Goal: Task Accomplishment & Management: Use online tool/utility

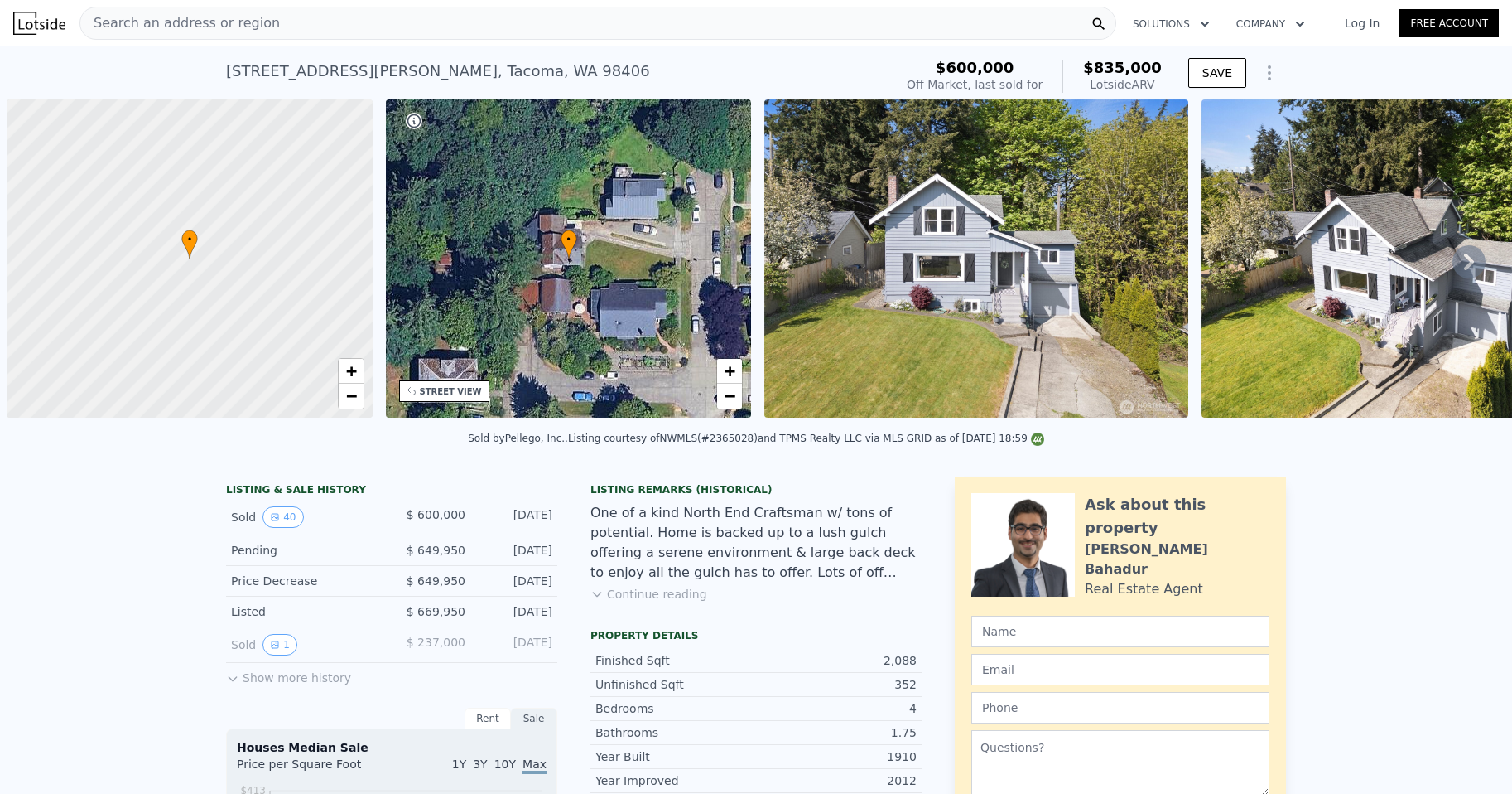
scroll to position [0, 6]
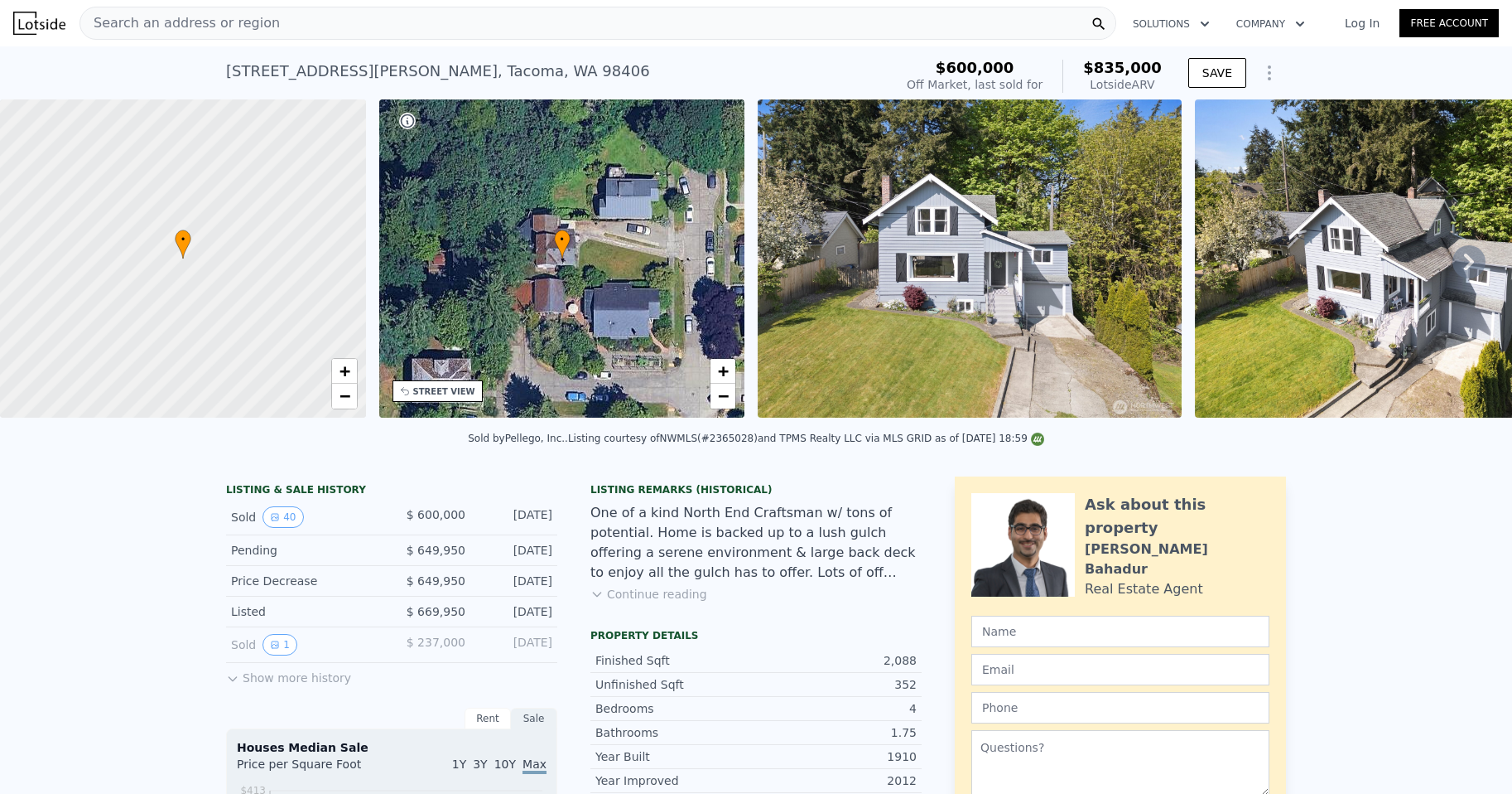
click at [263, 24] on div "Search an address or region" at bounding box center [598, 23] width 1036 height 34
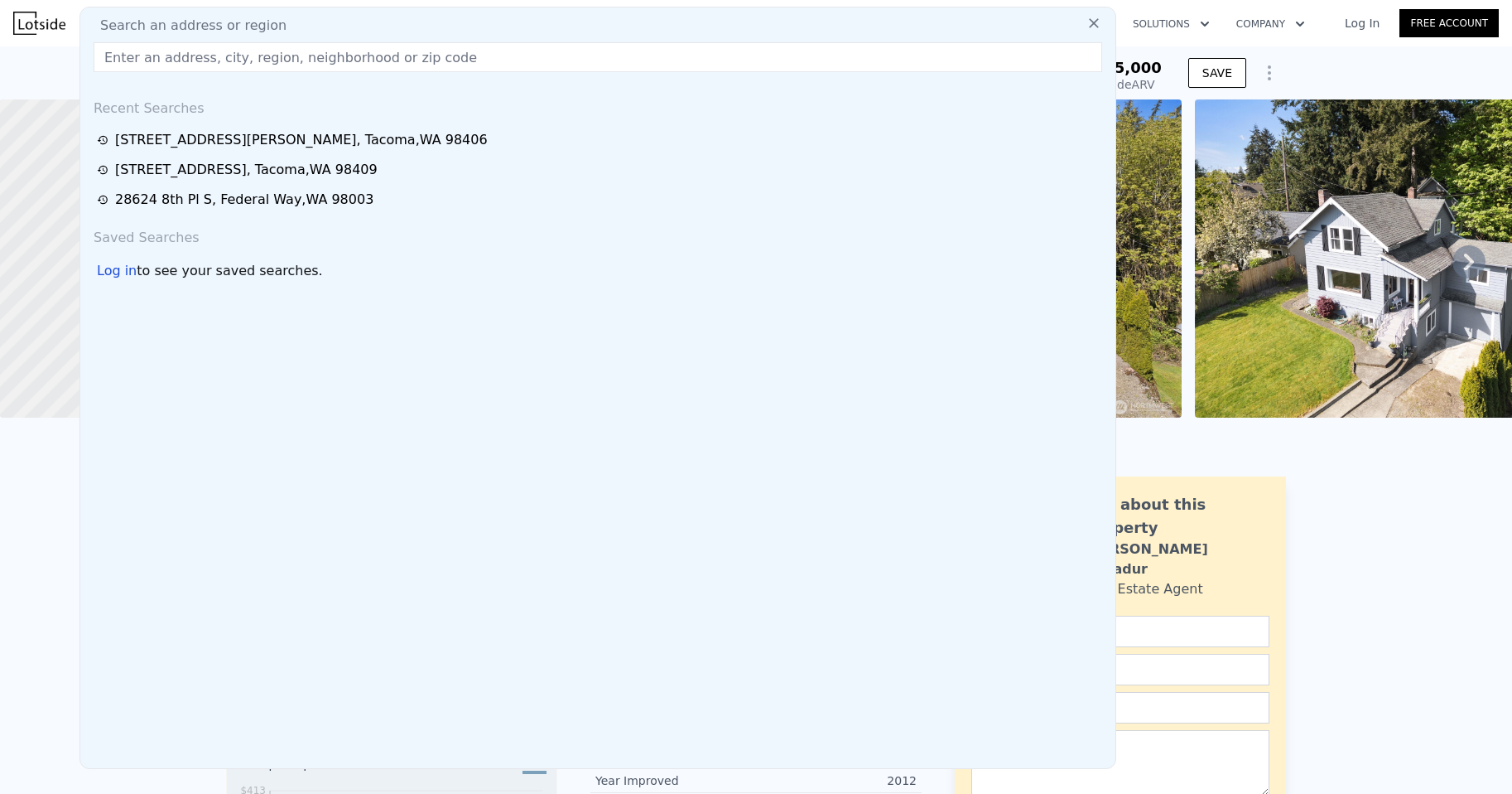
paste input "[STREET_ADDRESS]"
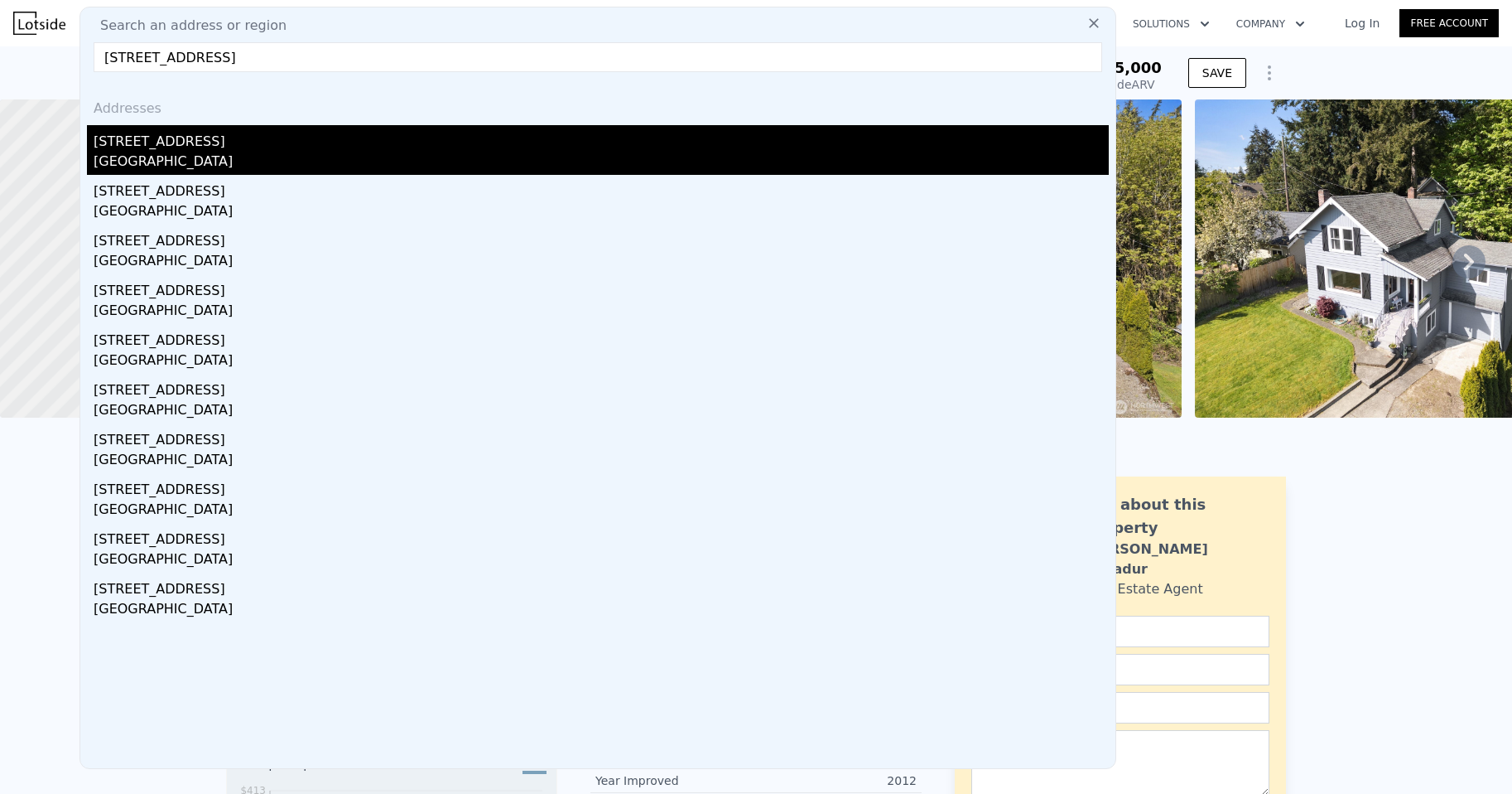
type input "[STREET_ADDRESS]"
click at [199, 152] on div "[GEOGRAPHIC_DATA]" at bounding box center [601, 163] width 1016 height 24
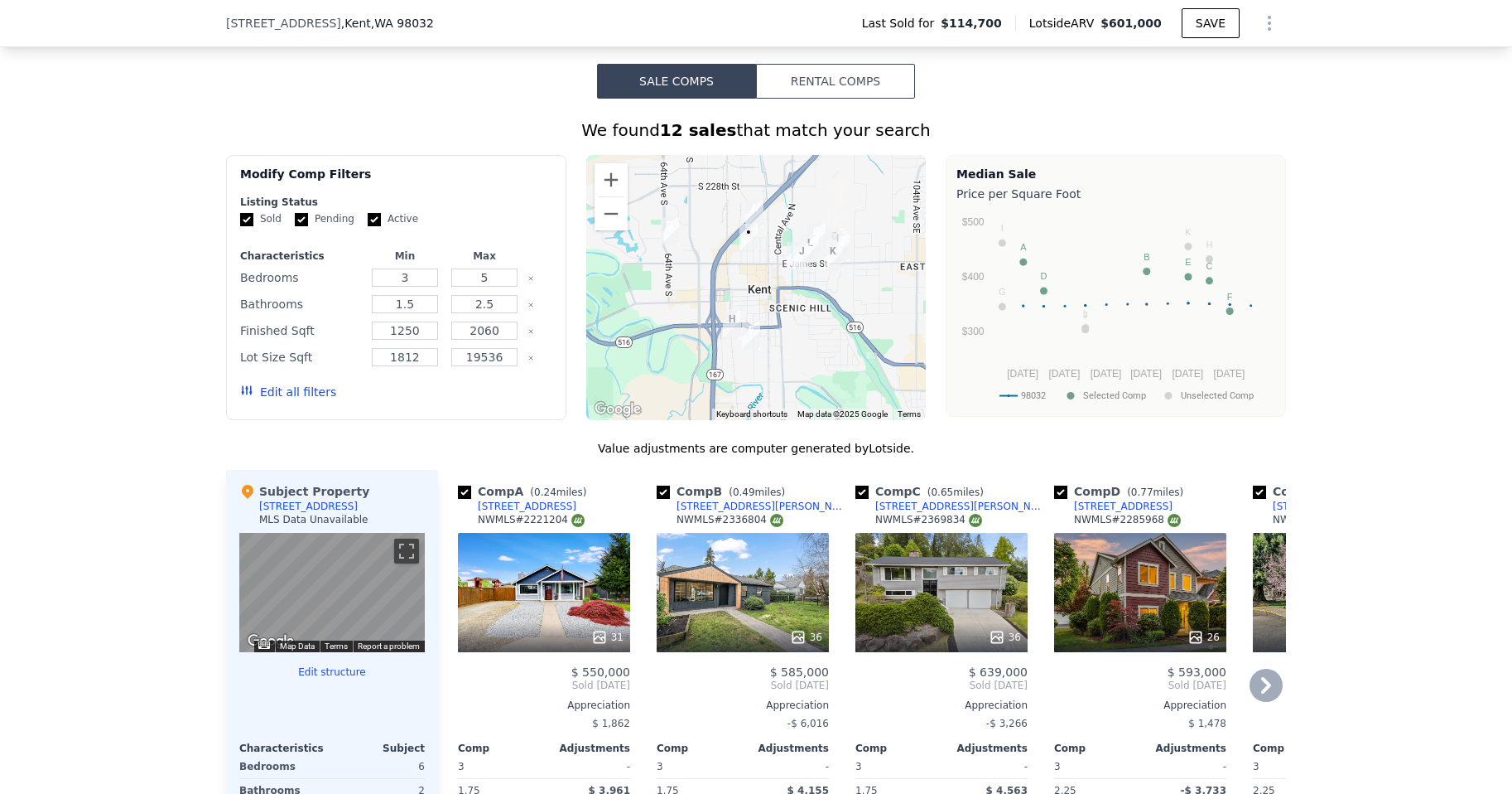
scroll to position [1237, 0]
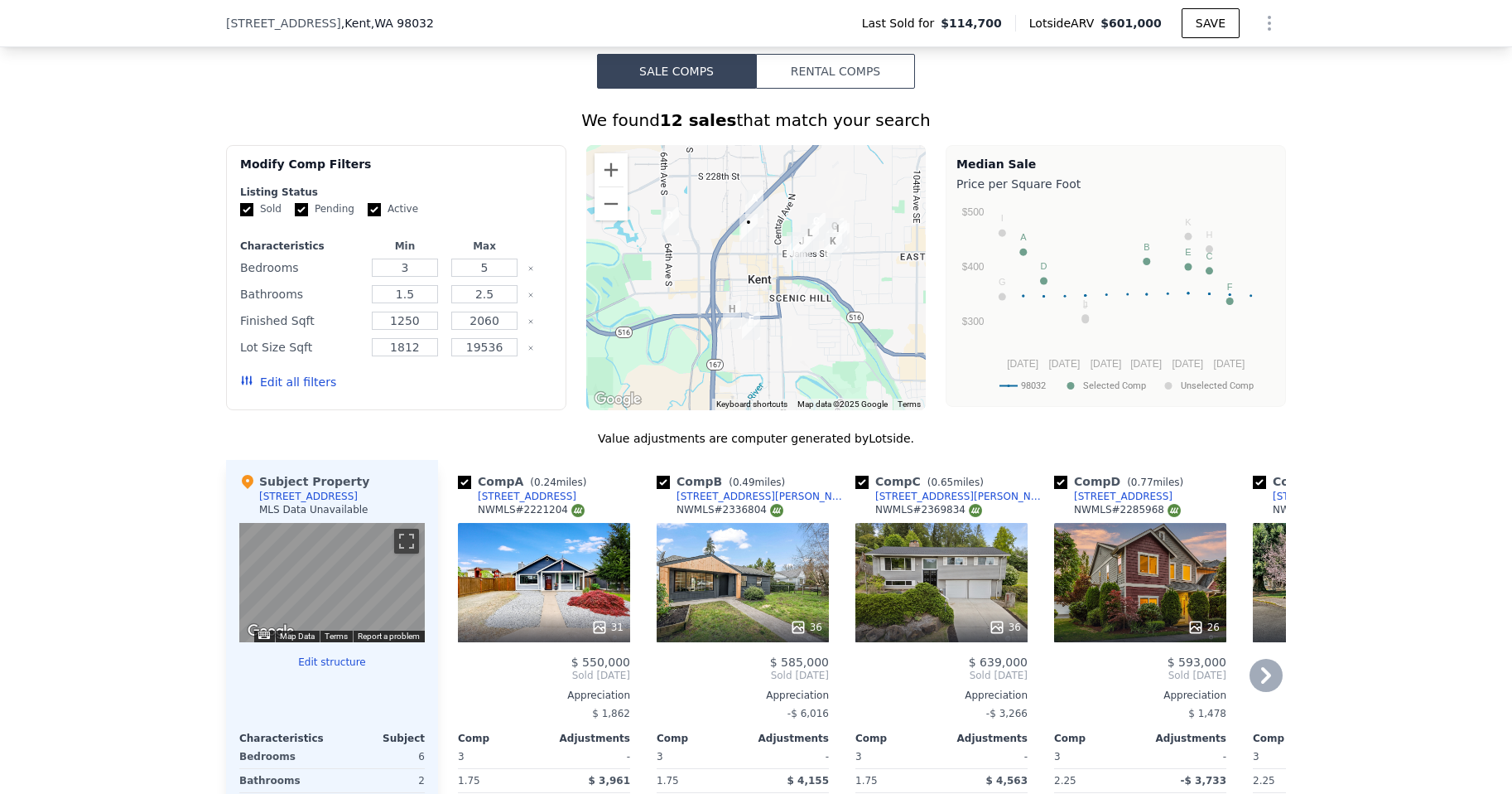
click at [1056, 489] on input "checkbox" at bounding box center [1061, 482] width 14 height 14
checkbox input "false"
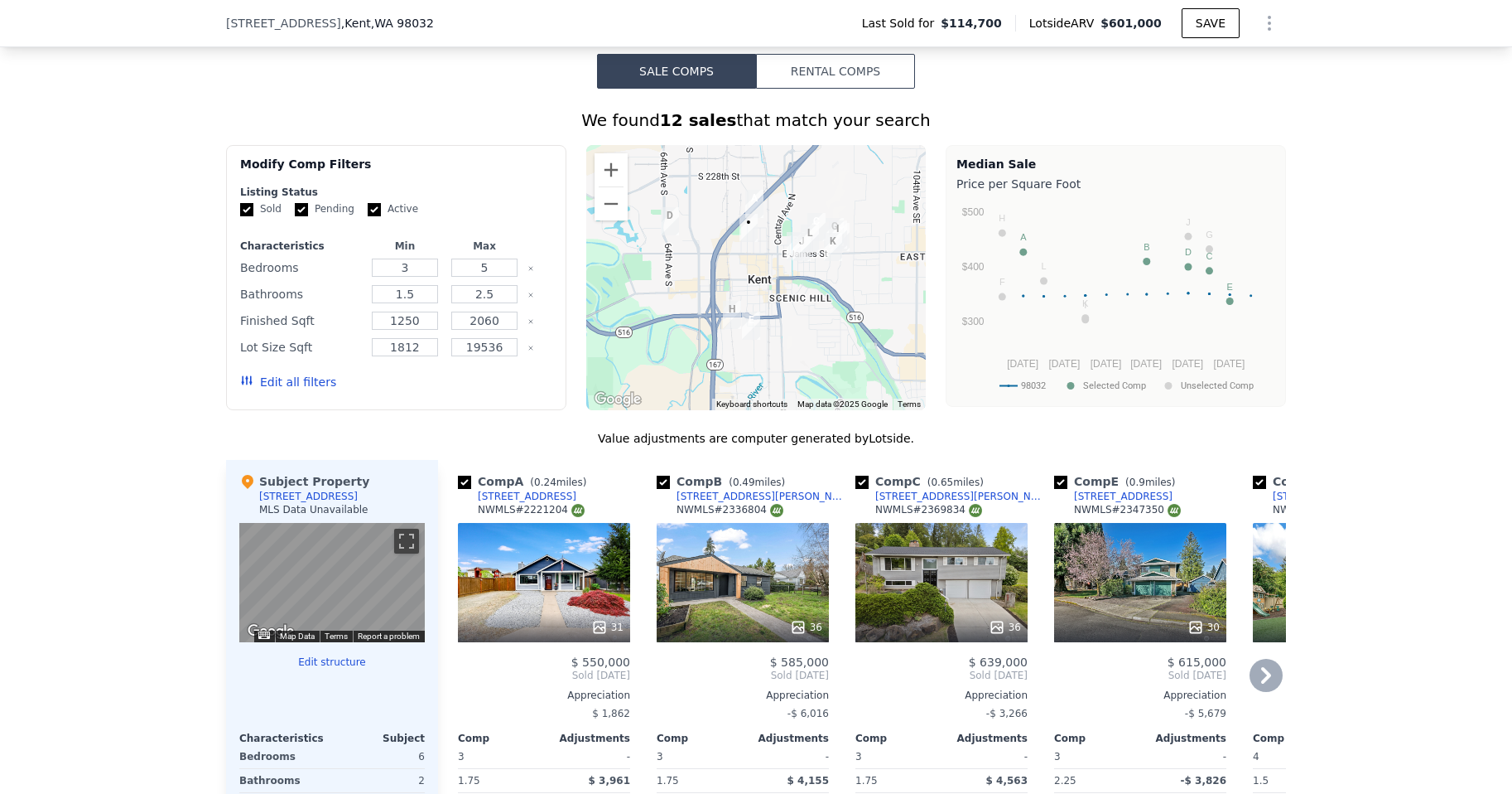
checkbox input "true"
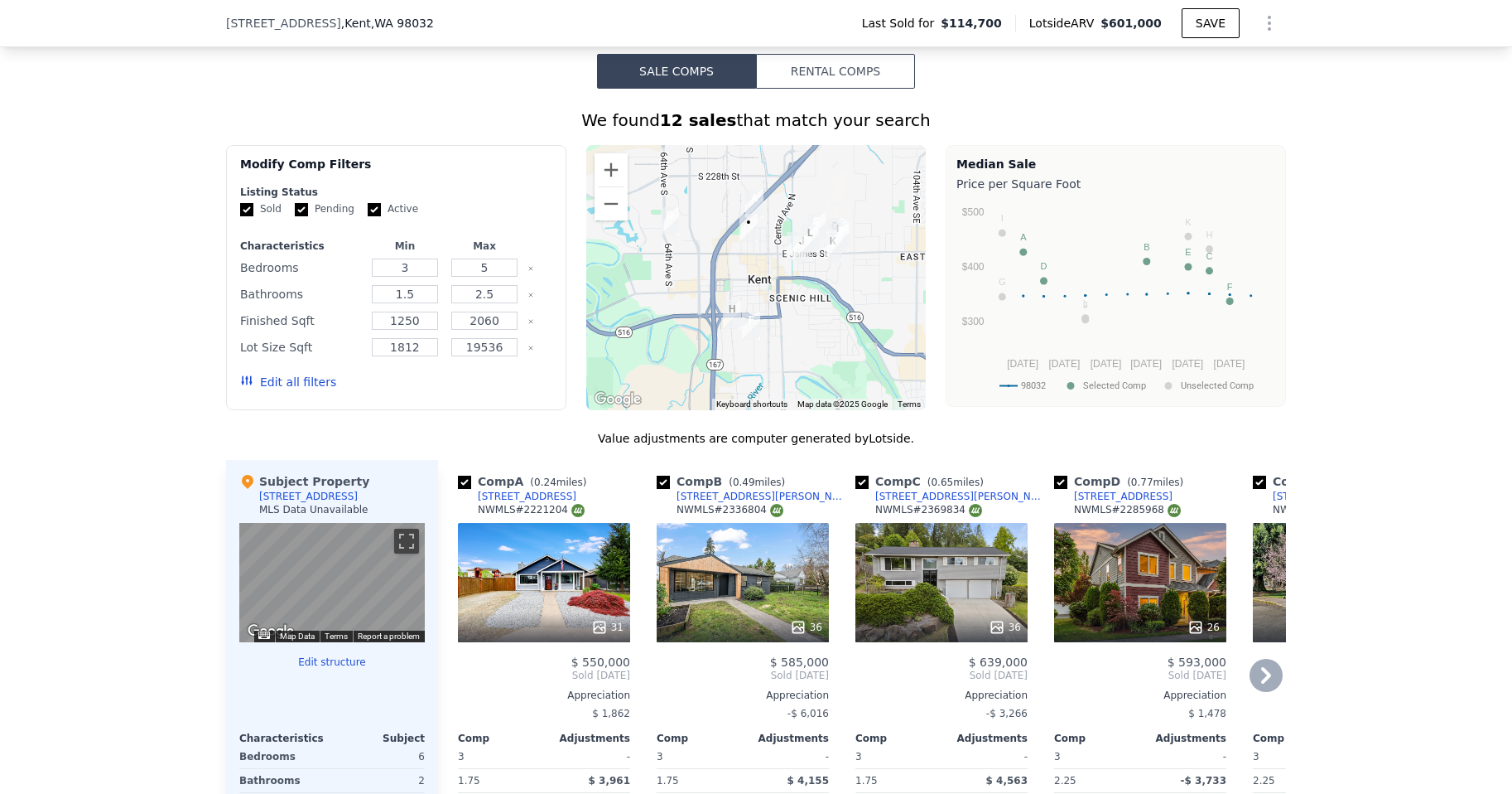
click at [1268, 685] on icon at bounding box center [1266, 675] width 34 height 34
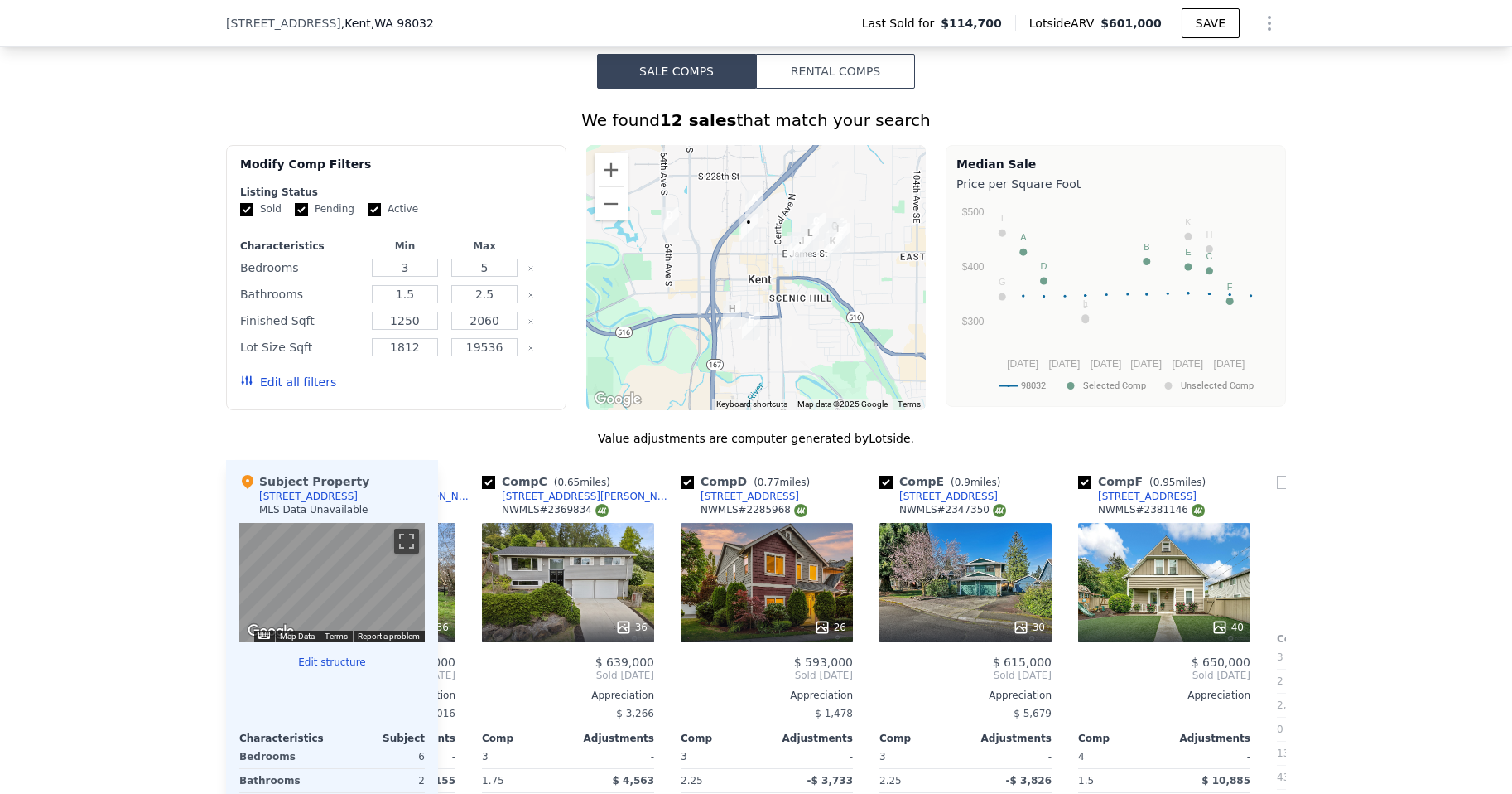
scroll to position [0, 398]
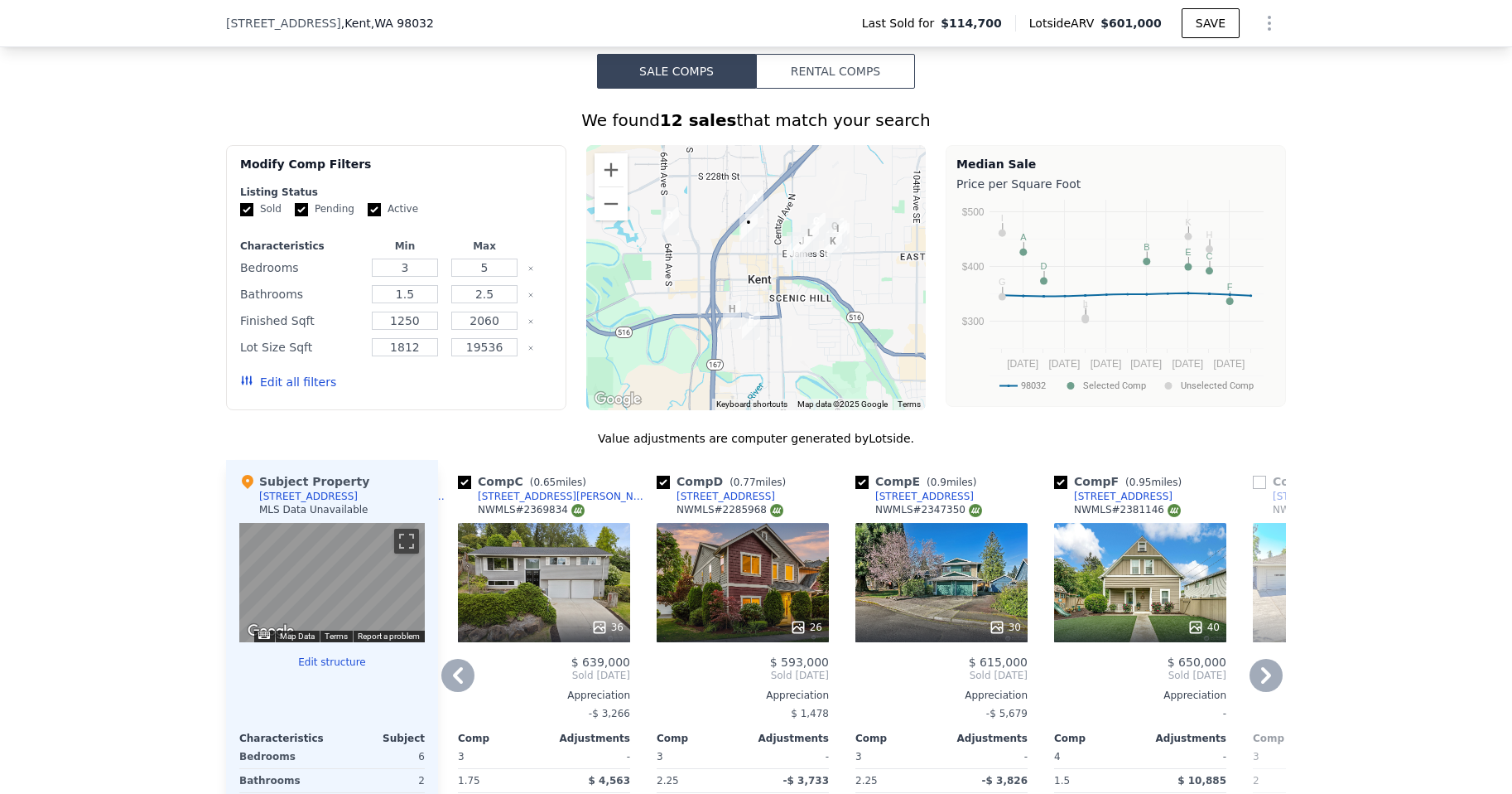
click at [1056, 489] on input "checkbox" at bounding box center [1061, 482] width 14 height 14
checkbox input "false"
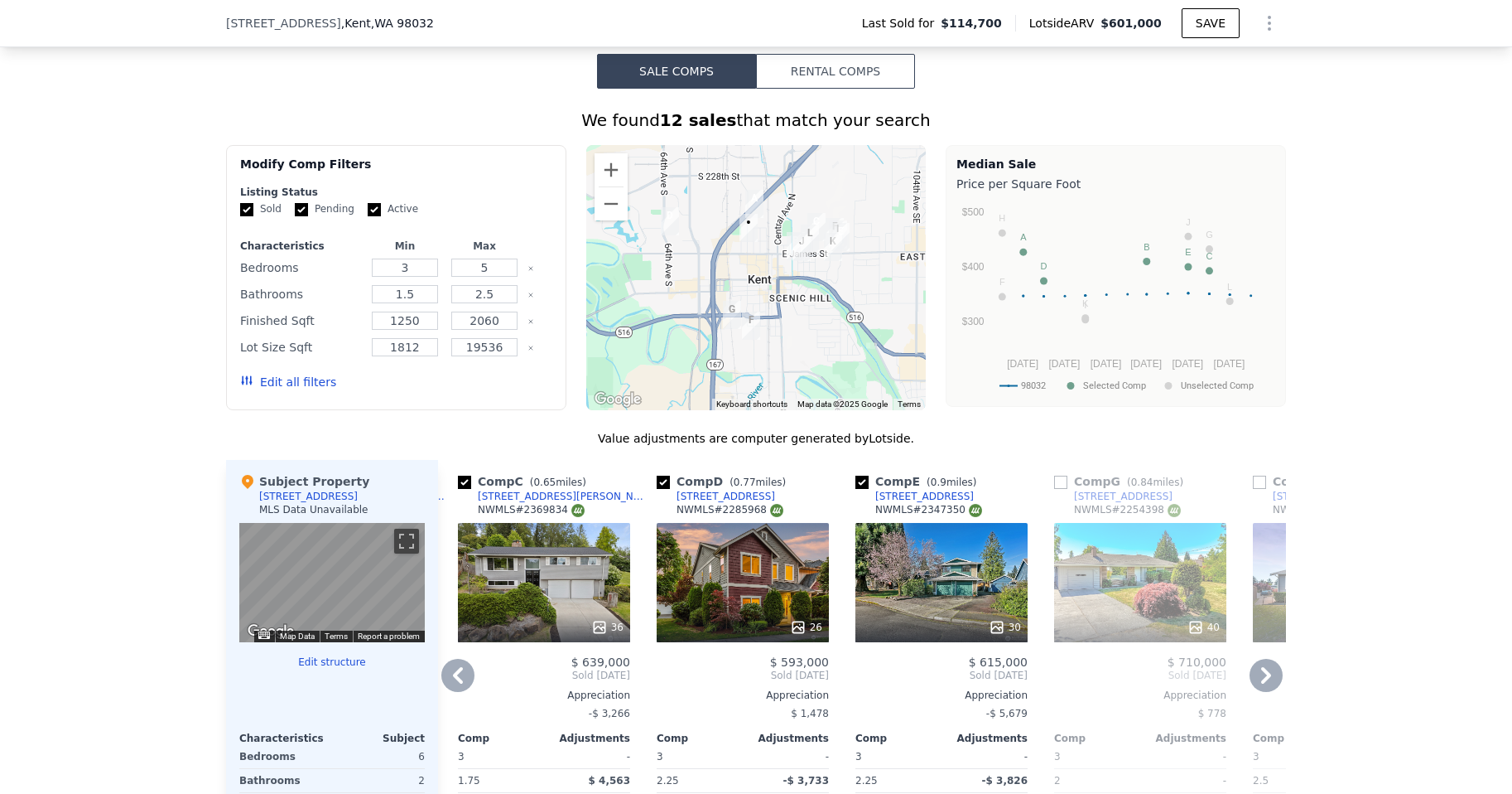
click at [855, 489] on input "checkbox" at bounding box center [862, 482] width 14 height 14
checkbox input "false"
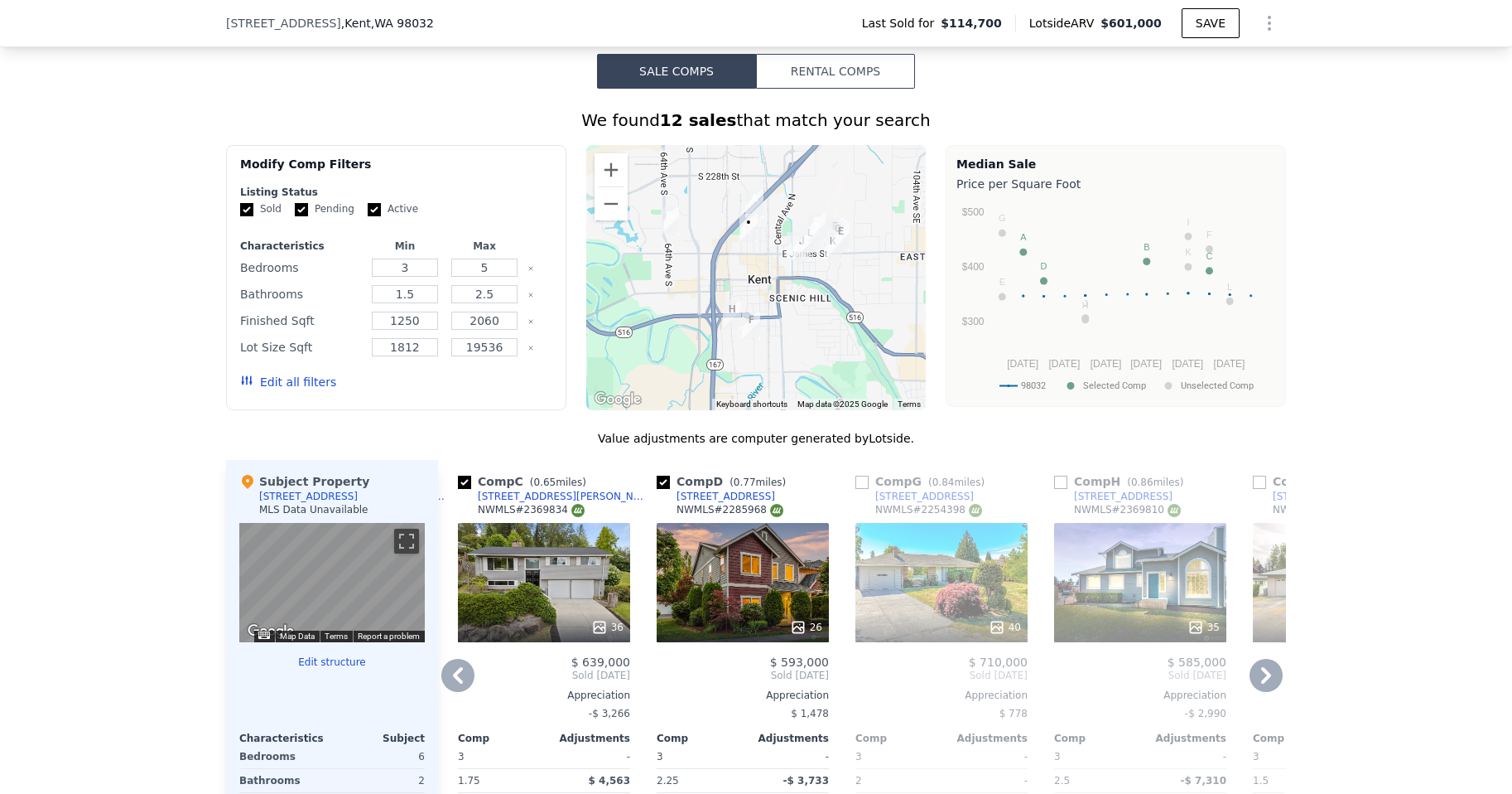
click at [458, 489] on input "checkbox" at bounding box center [465, 482] width 14 height 14
checkbox input "false"
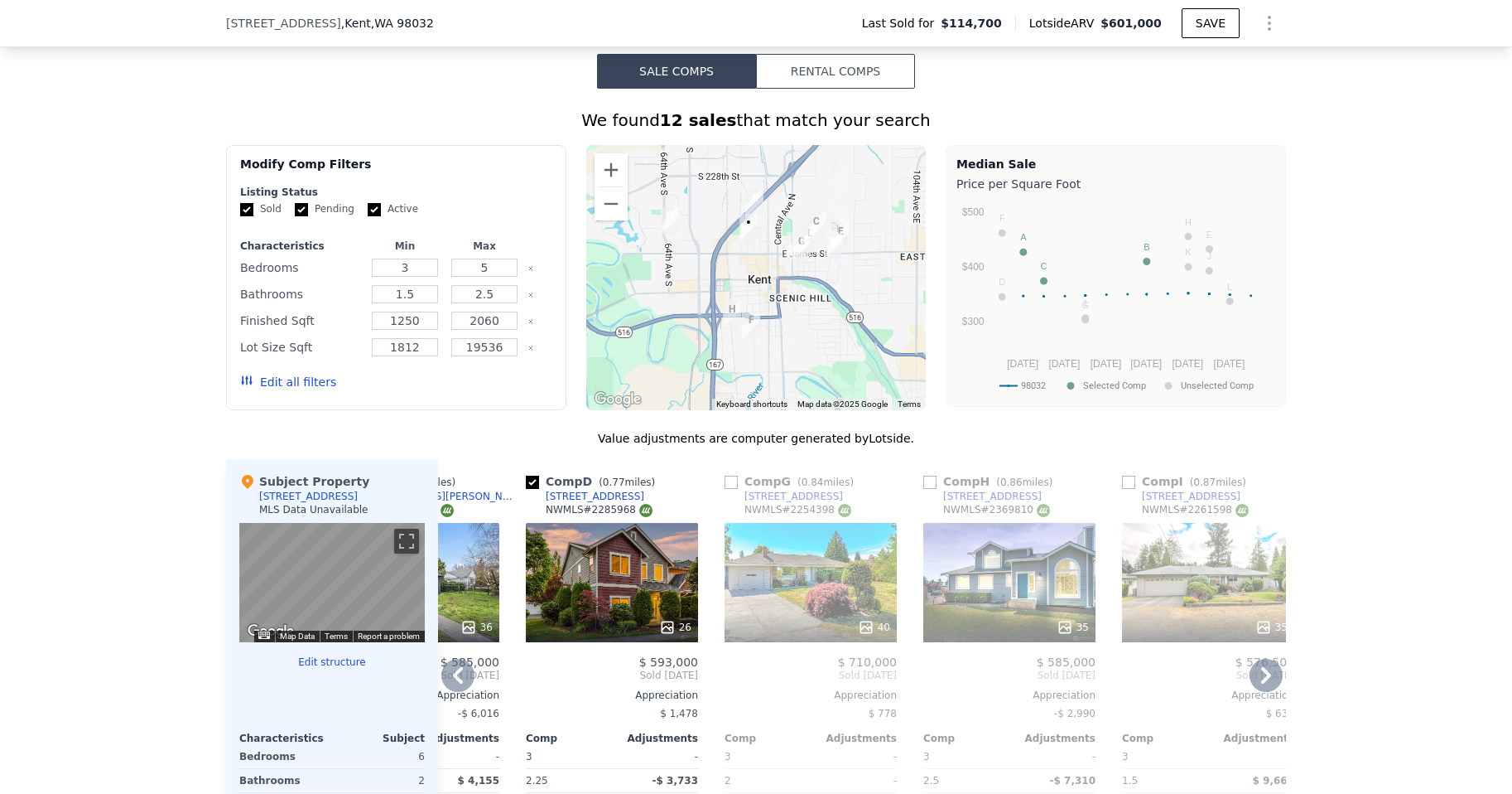
scroll to position [1154, 0]
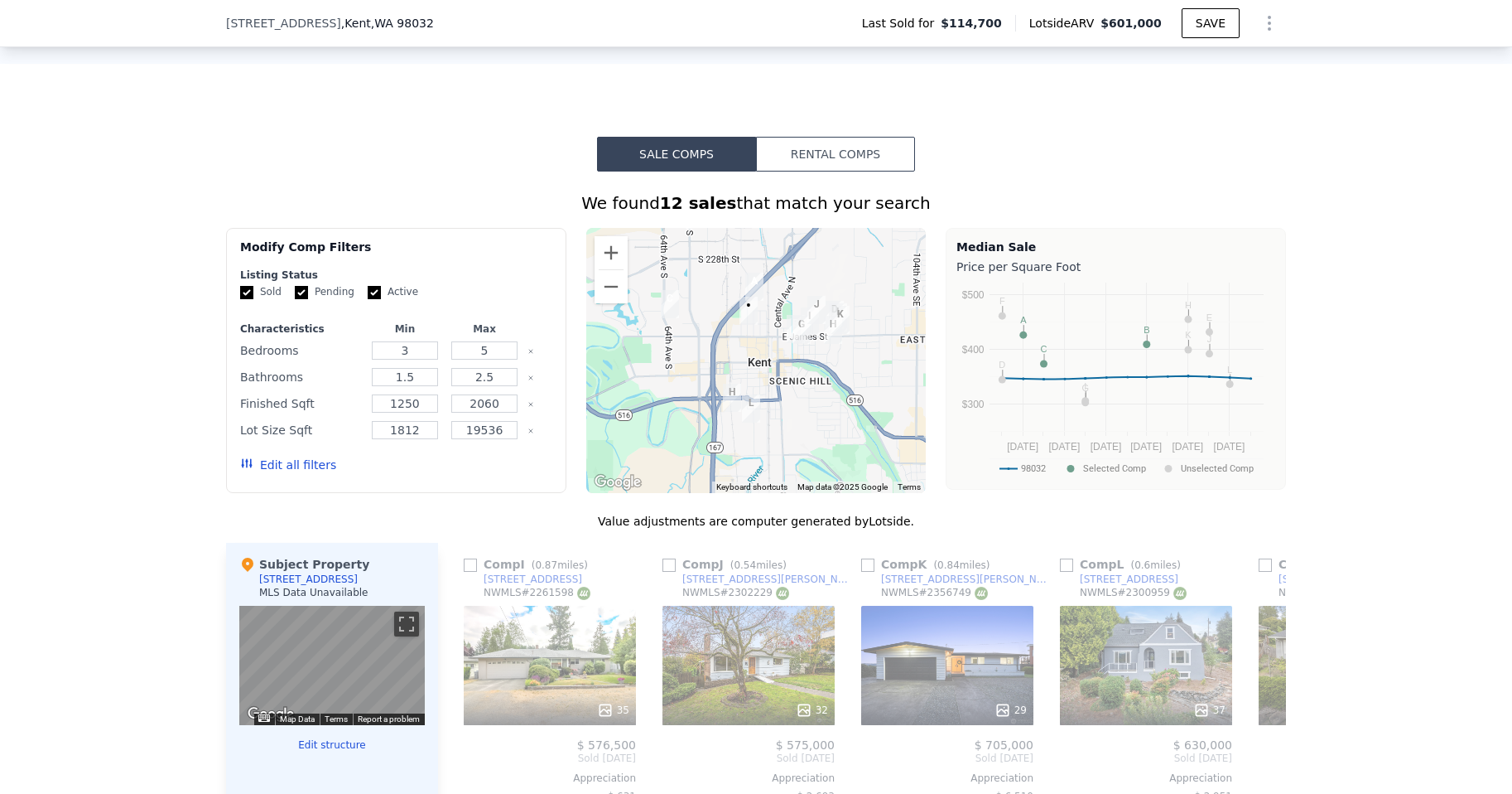
click at [1349, 541] on div "We found 12 sales that match your search Filters Map Prices Modify Comp Filters…" at bounding box center [756, 662] width 1512 height 982
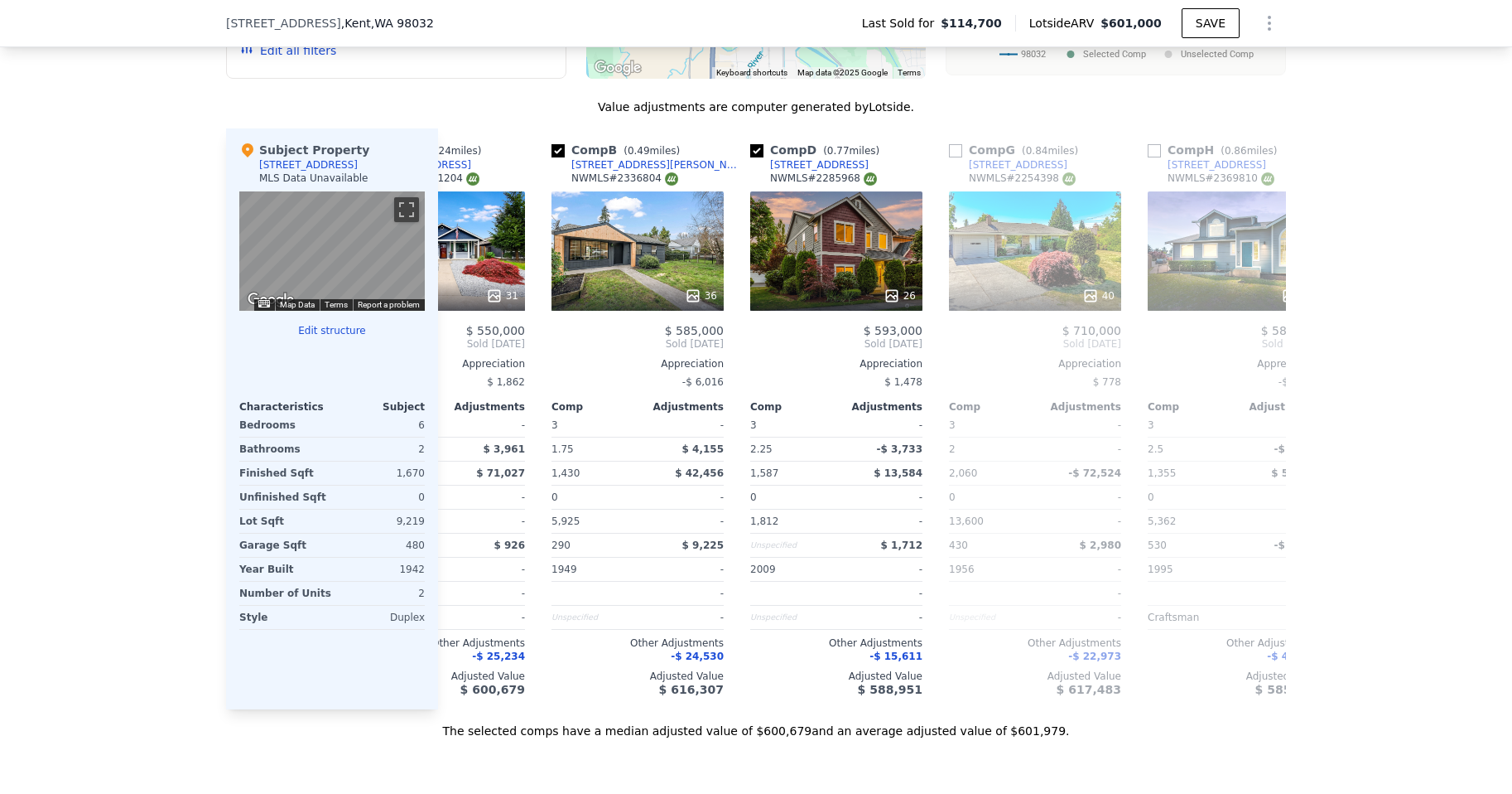
scroll to position [0, 0]
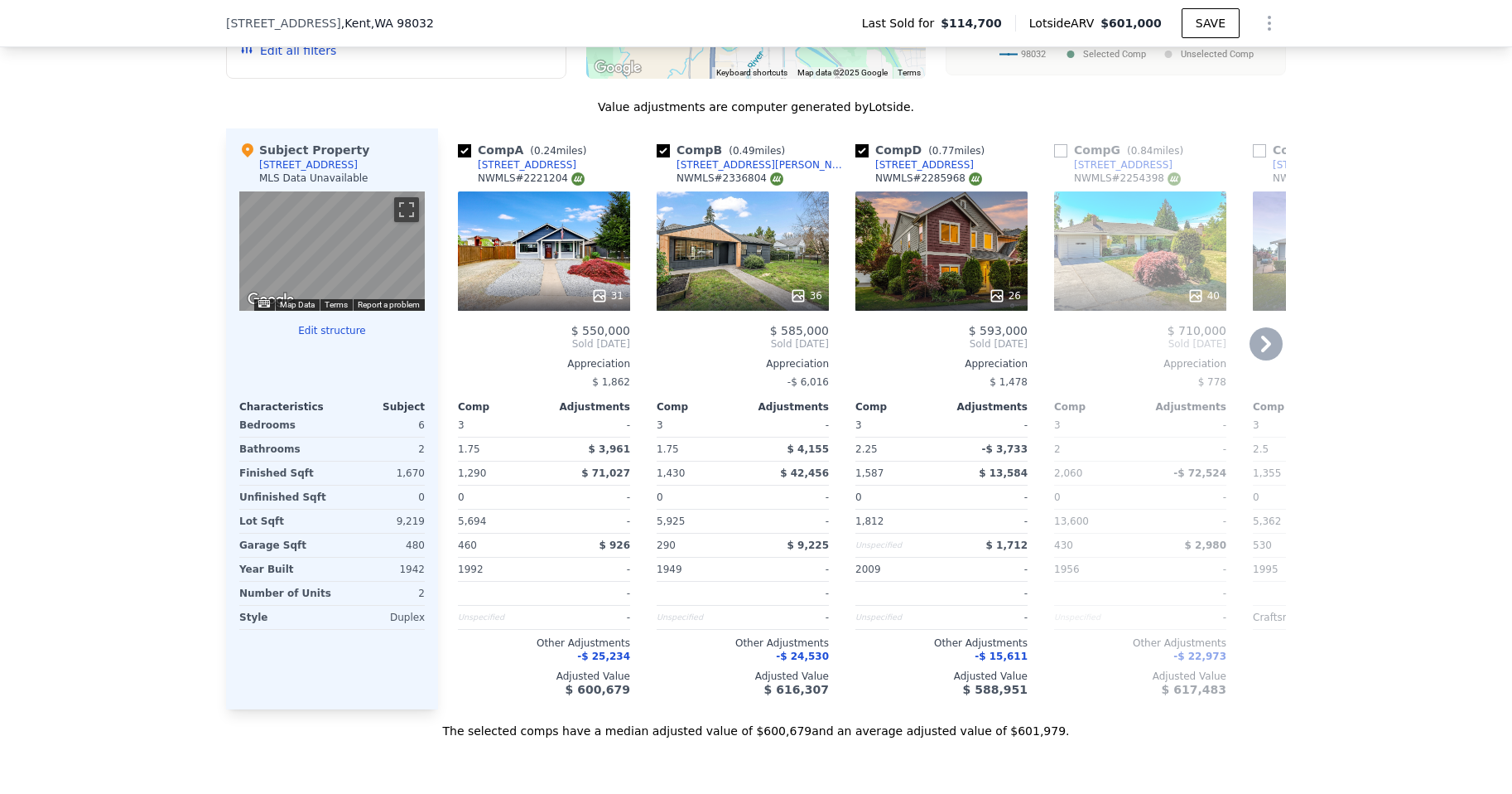
click at [458, 158] on input "checkbox" at bounding box center [465, 150] width 14 height 14
checkbox input "false"
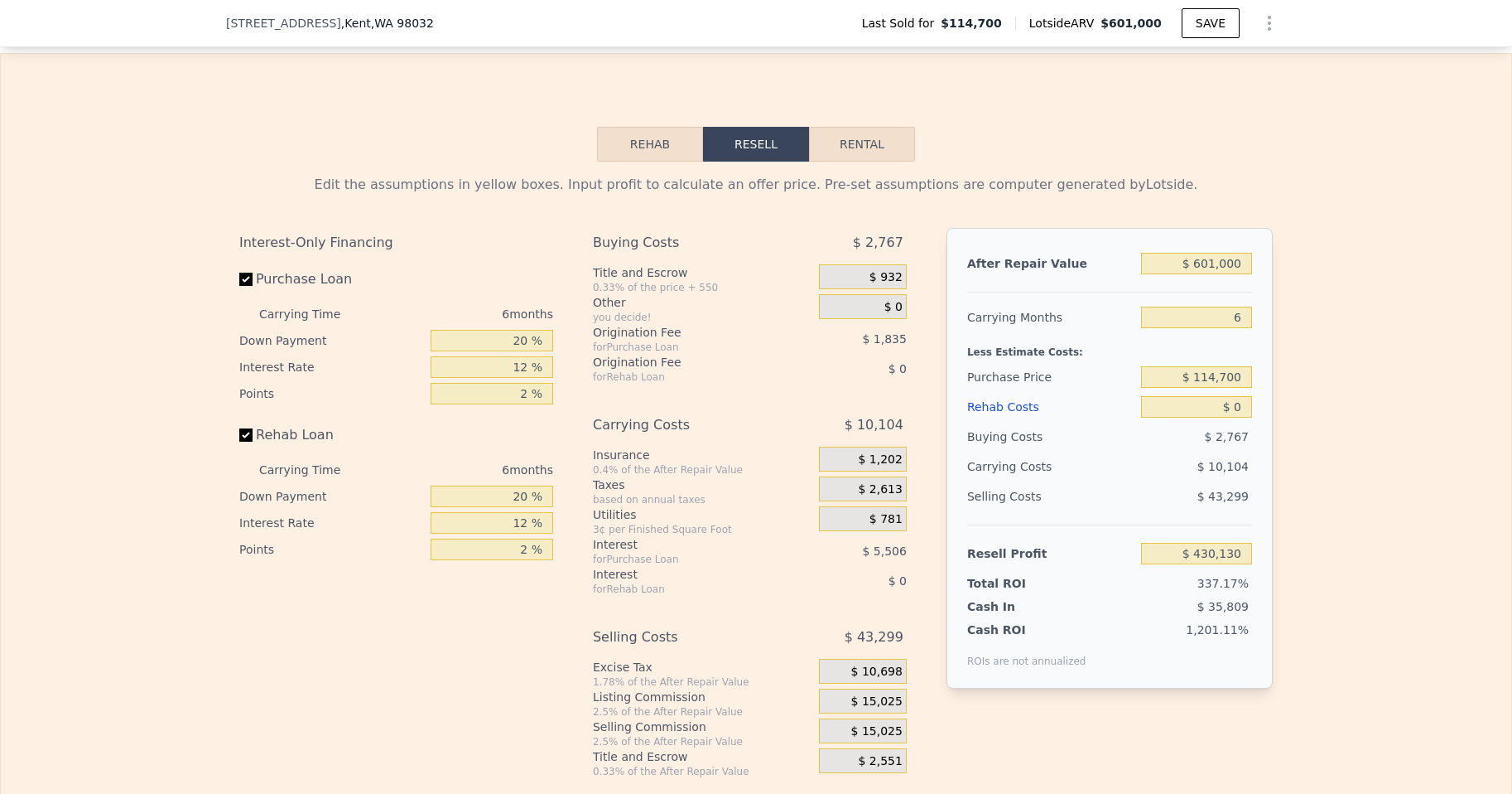
scroll to position [2314, 0]
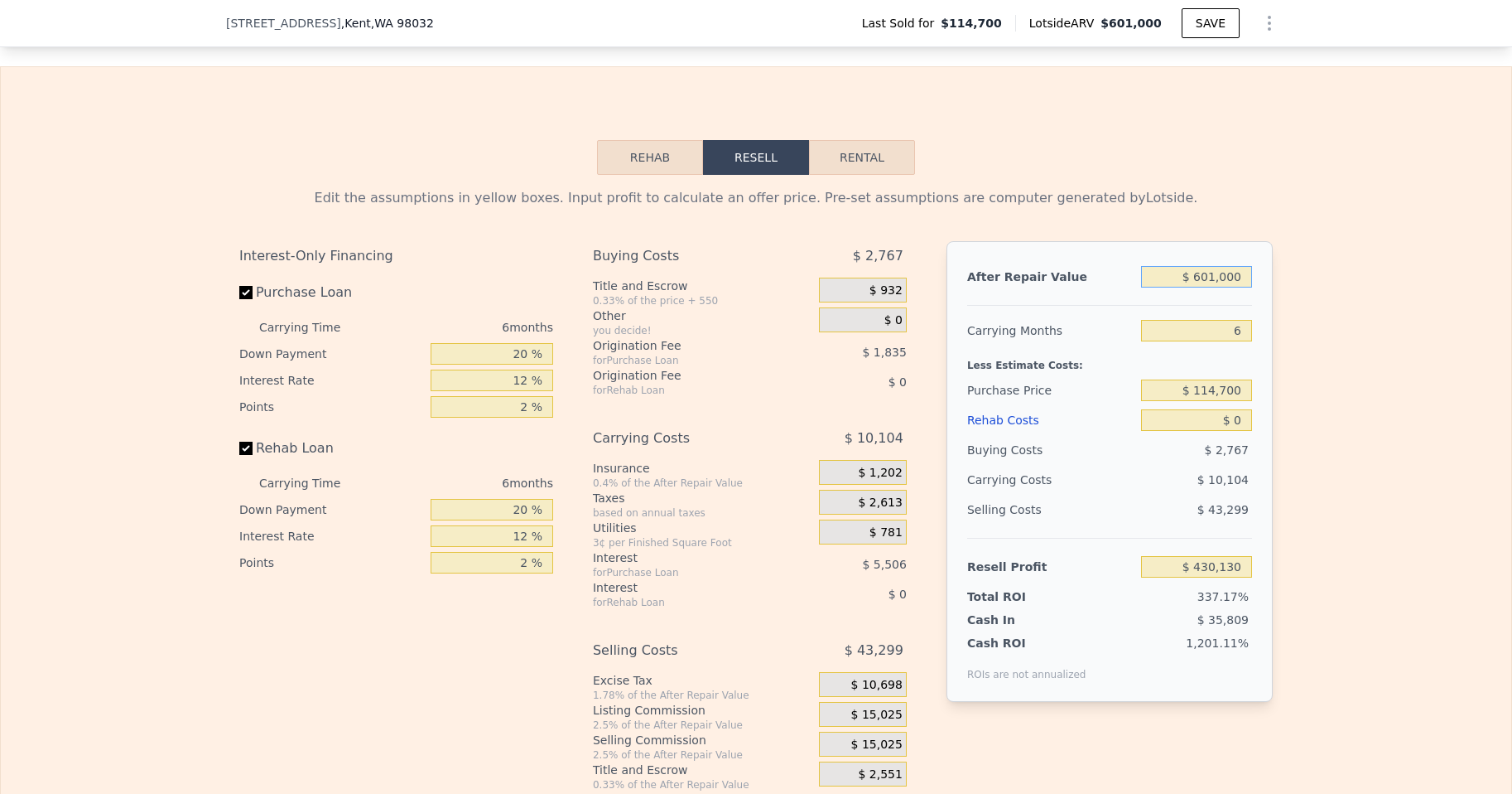
click at [1219, 287] on input "$ 601,000" at bounding box center [1197, 276] width 111 height 22
checkbox input "true"
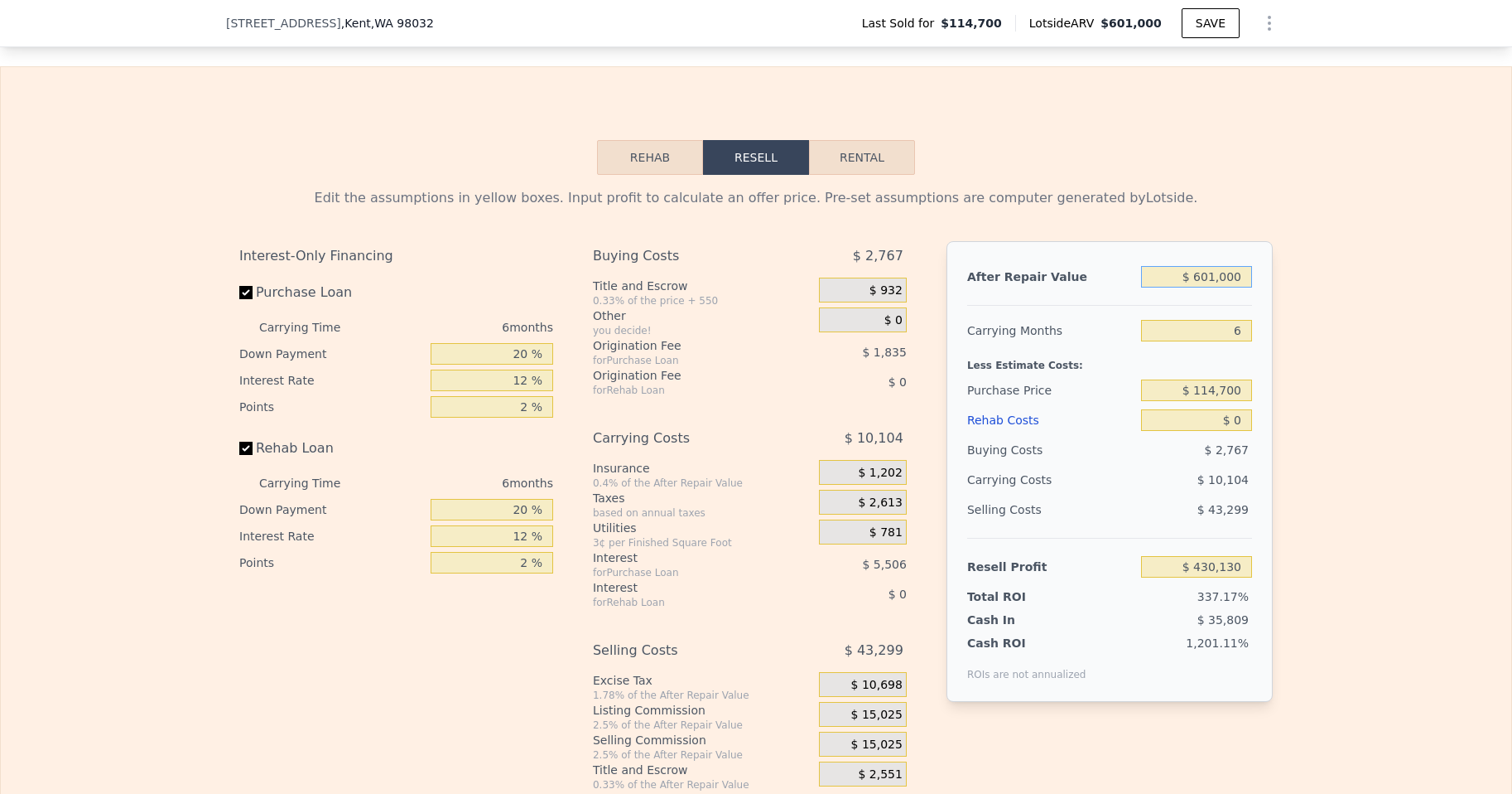
checkbox input "true"
type input "$ 5"
type input "-$ 126,914"
type input "$ 57"
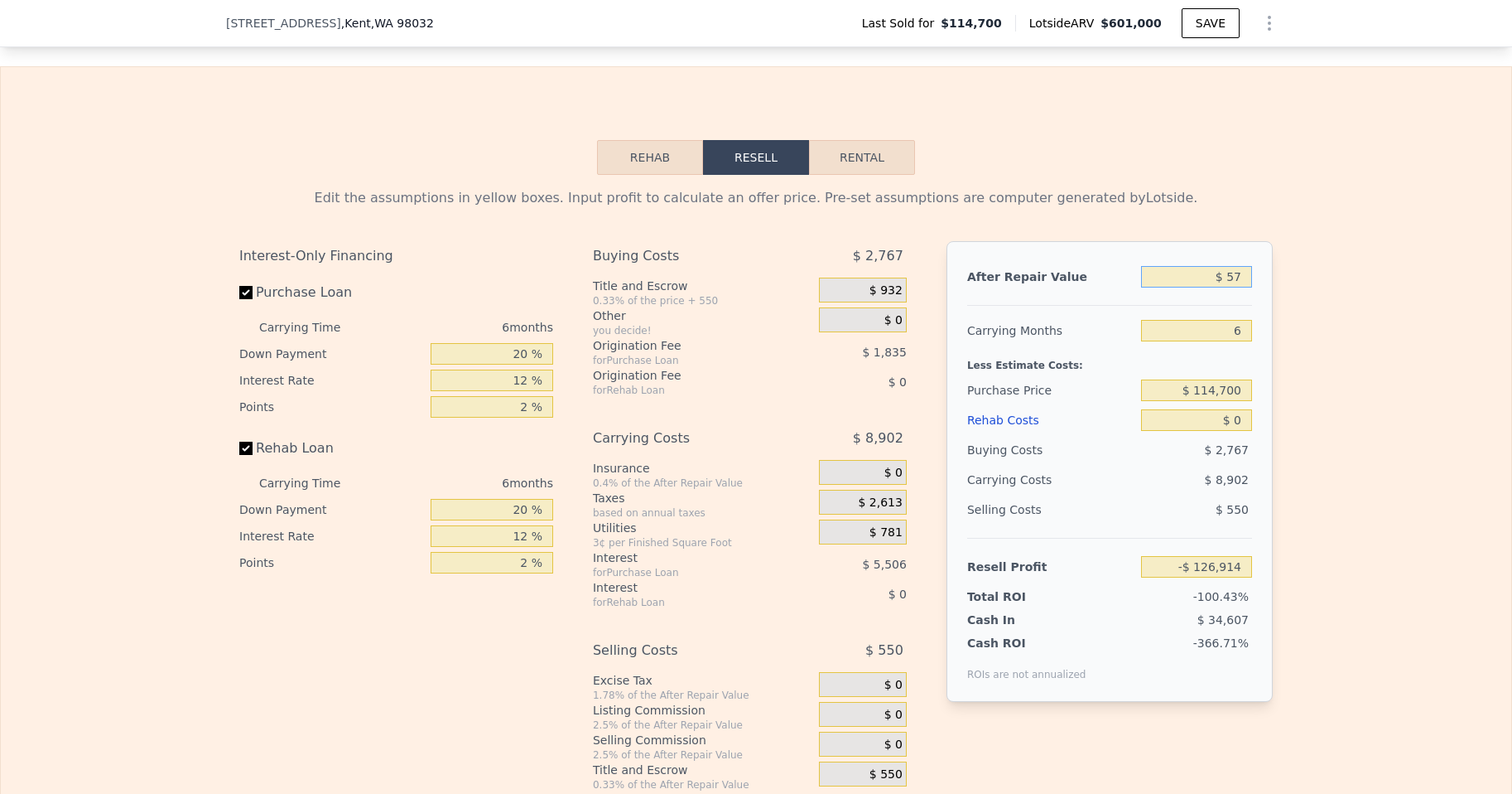
type input "-$ 126,865"
type input "$ 575"
type input "-$ 126,385"
type input "$ 5,750"
type input "-$ 121,590"
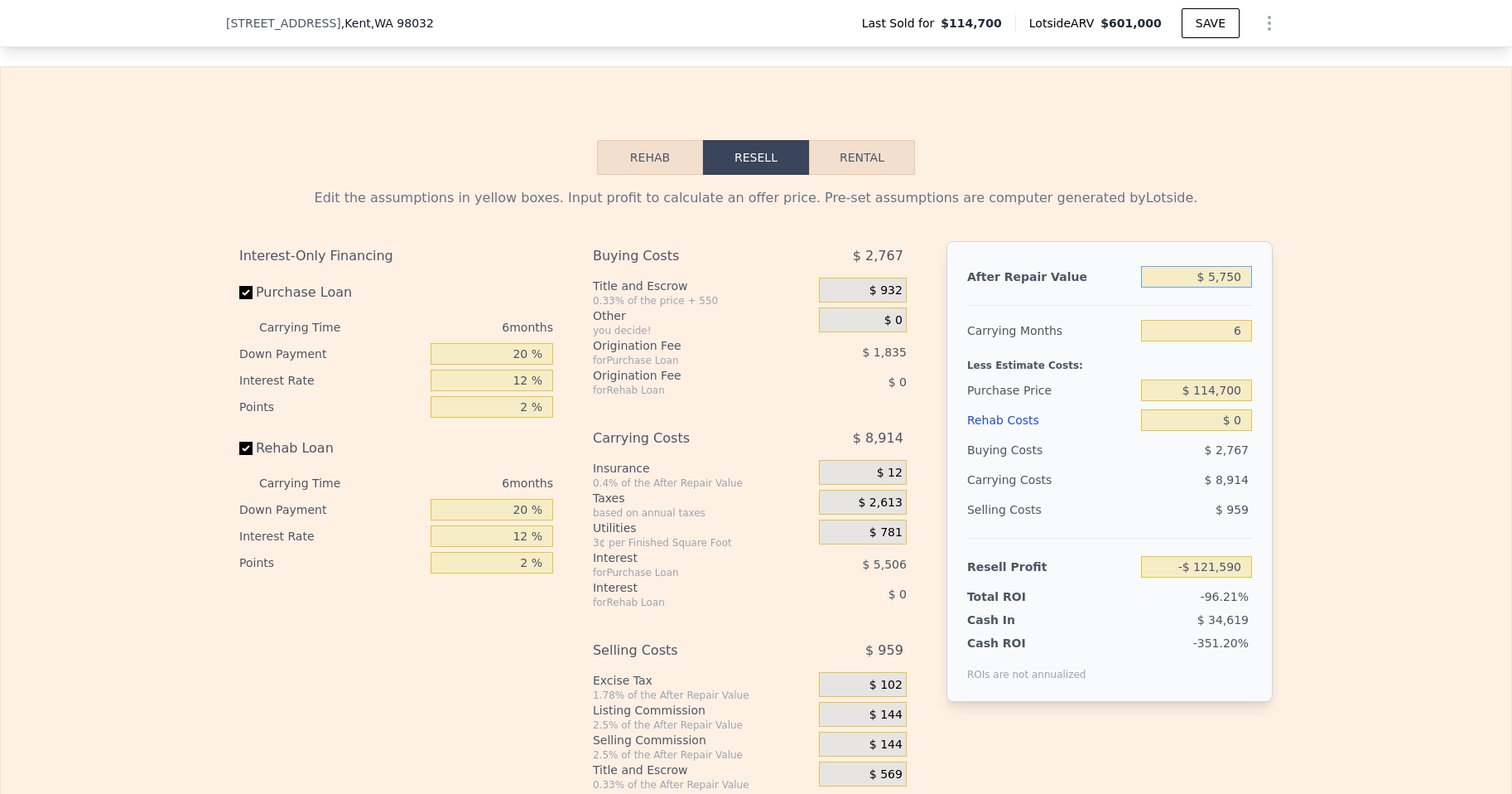
type input "$ 57,500"
type input "-$ 73,625"
type input "$ 575,000"
type input "$ 406,031"
type input "$ 575,000"
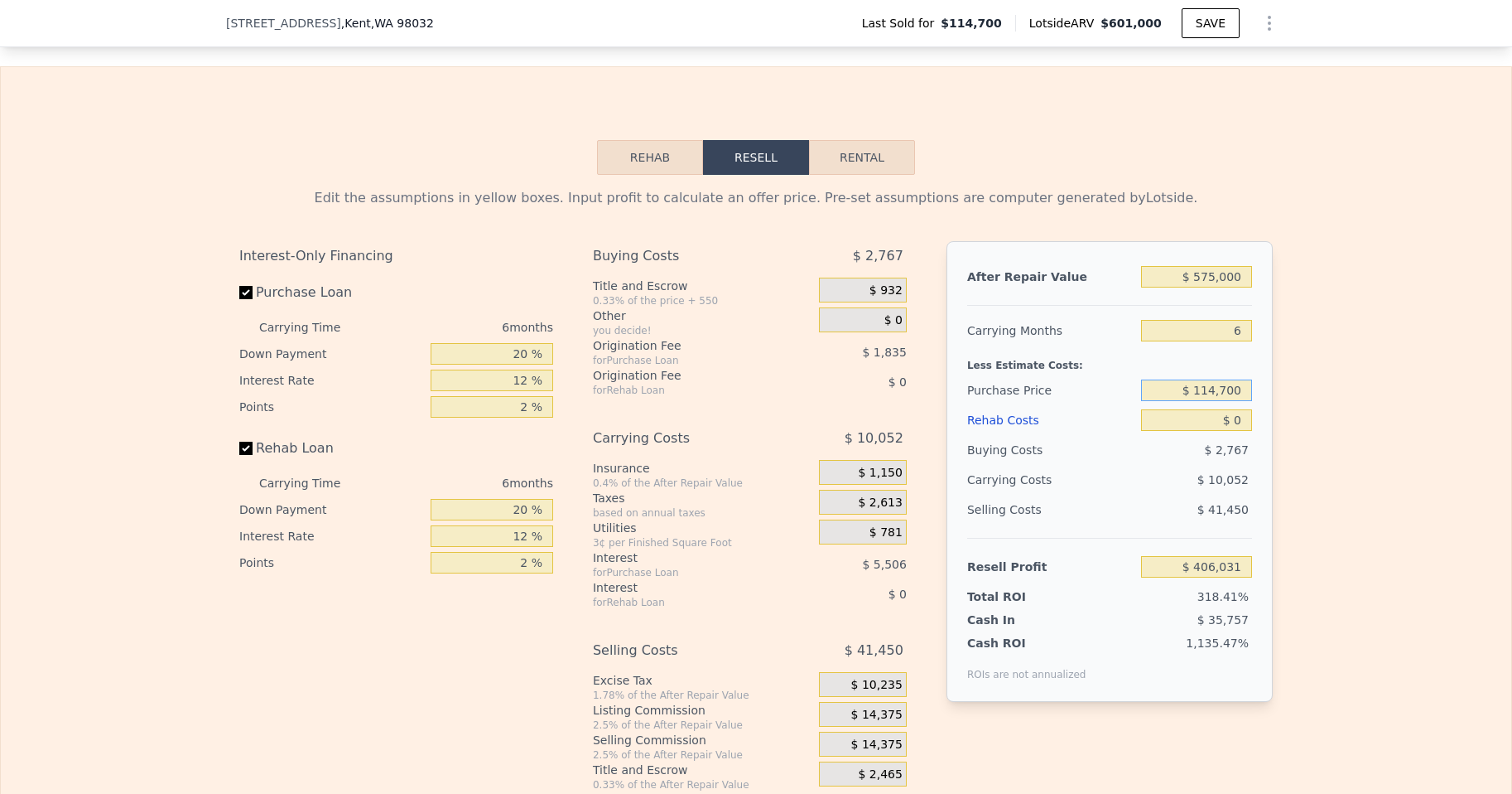
click at [1210, 401] on input "$ 114,700" at bounding box center [1197, 391] width 111 height 22
type input "$ 325,000"
click at [1238, 431] on input "$ 0" at bounding box center [1197, 421] width 111 height 22
type input "$ 181,574"
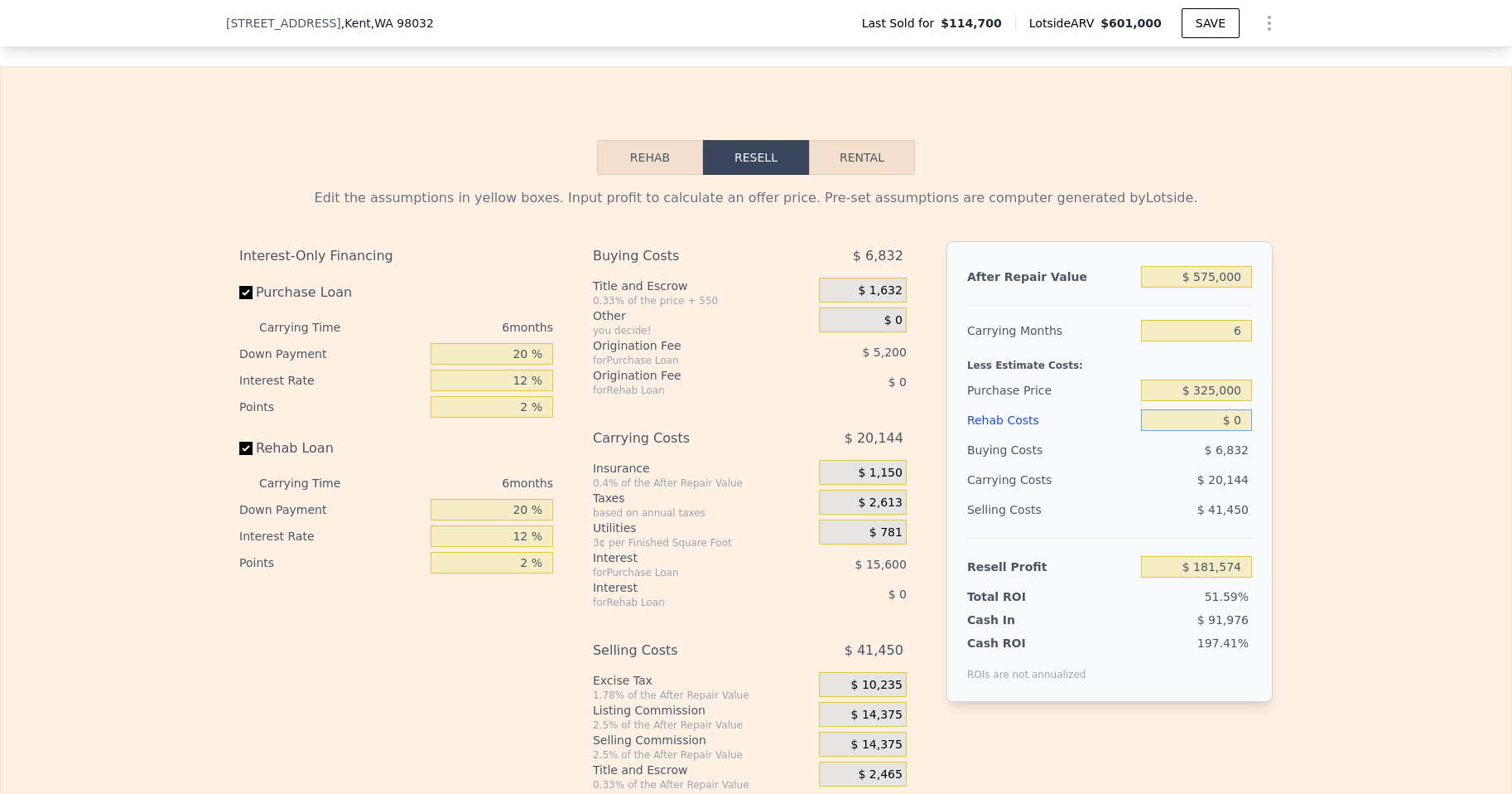
type input "$ 09"
type input "$ 181,565"
type input "$ 095"
type input "$ 181,471"
type input "$ 0950"
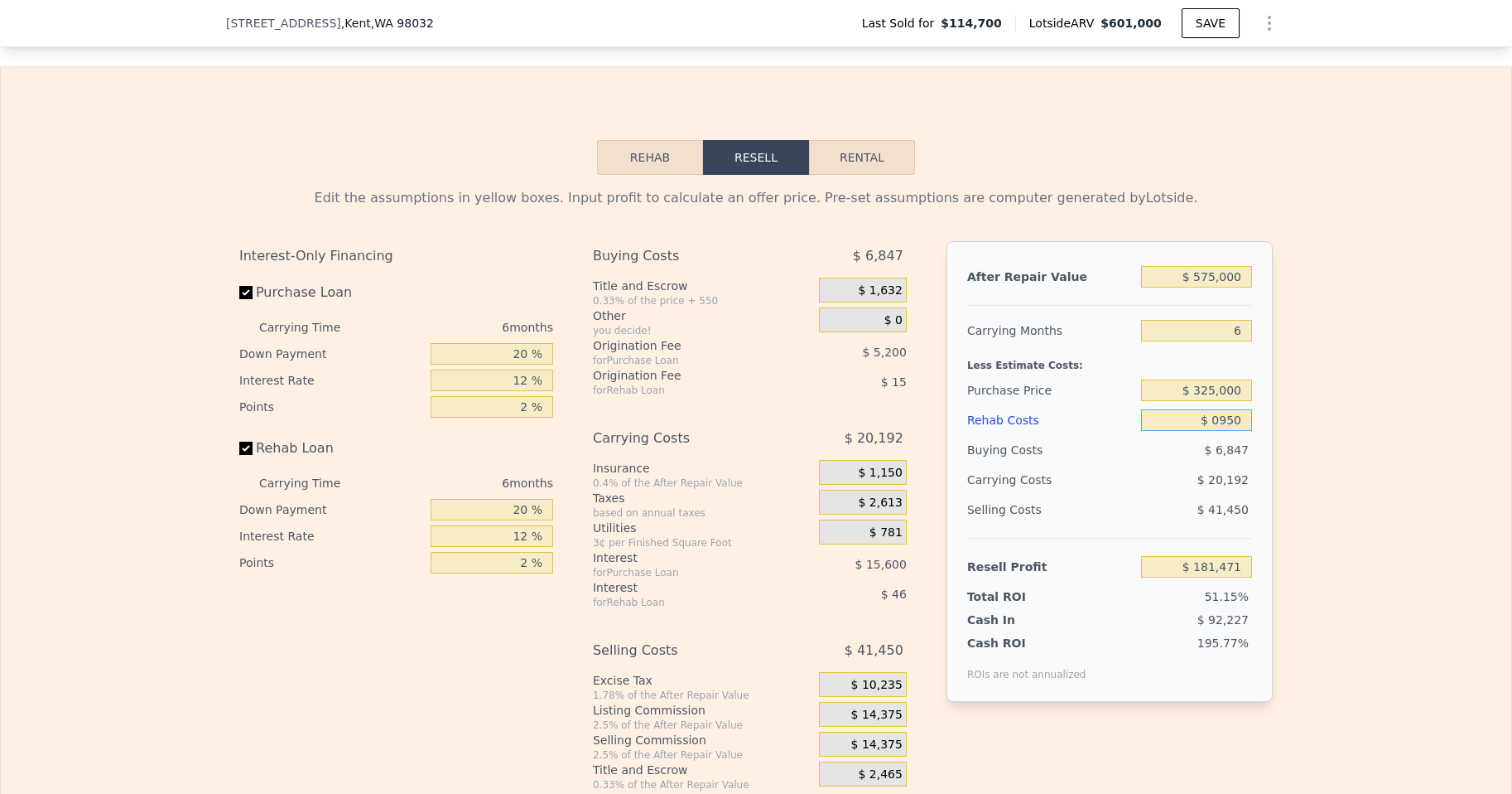
type input "$ 180,561"
type input "$ 09,500"
type input "$ 171,466"
type input "$ 095,000"
type input "$ 80,494"
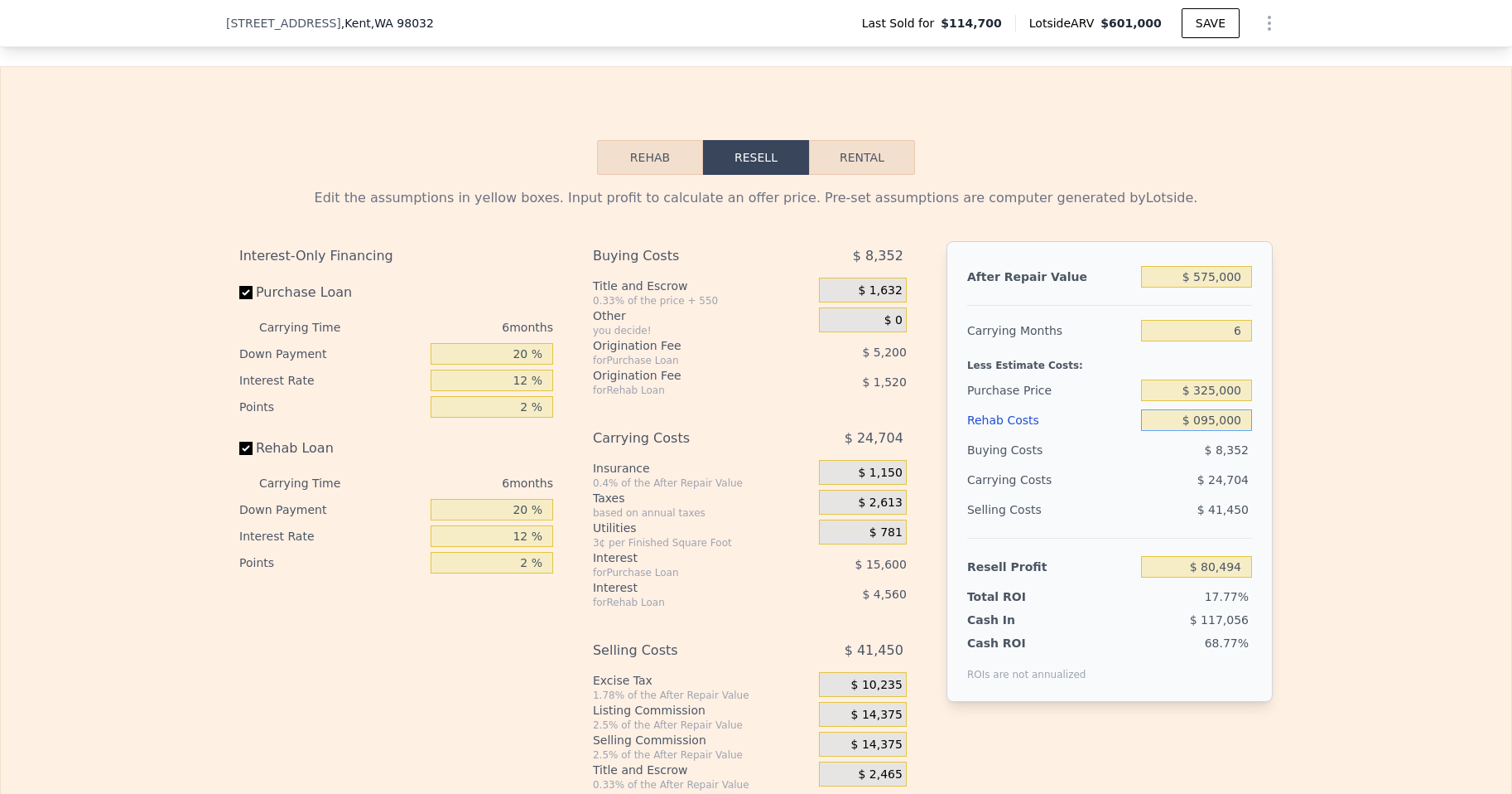
type input "$ 09,500"
type input "$ 171,466"
type input "$ 0"
type input "$ 181,574"
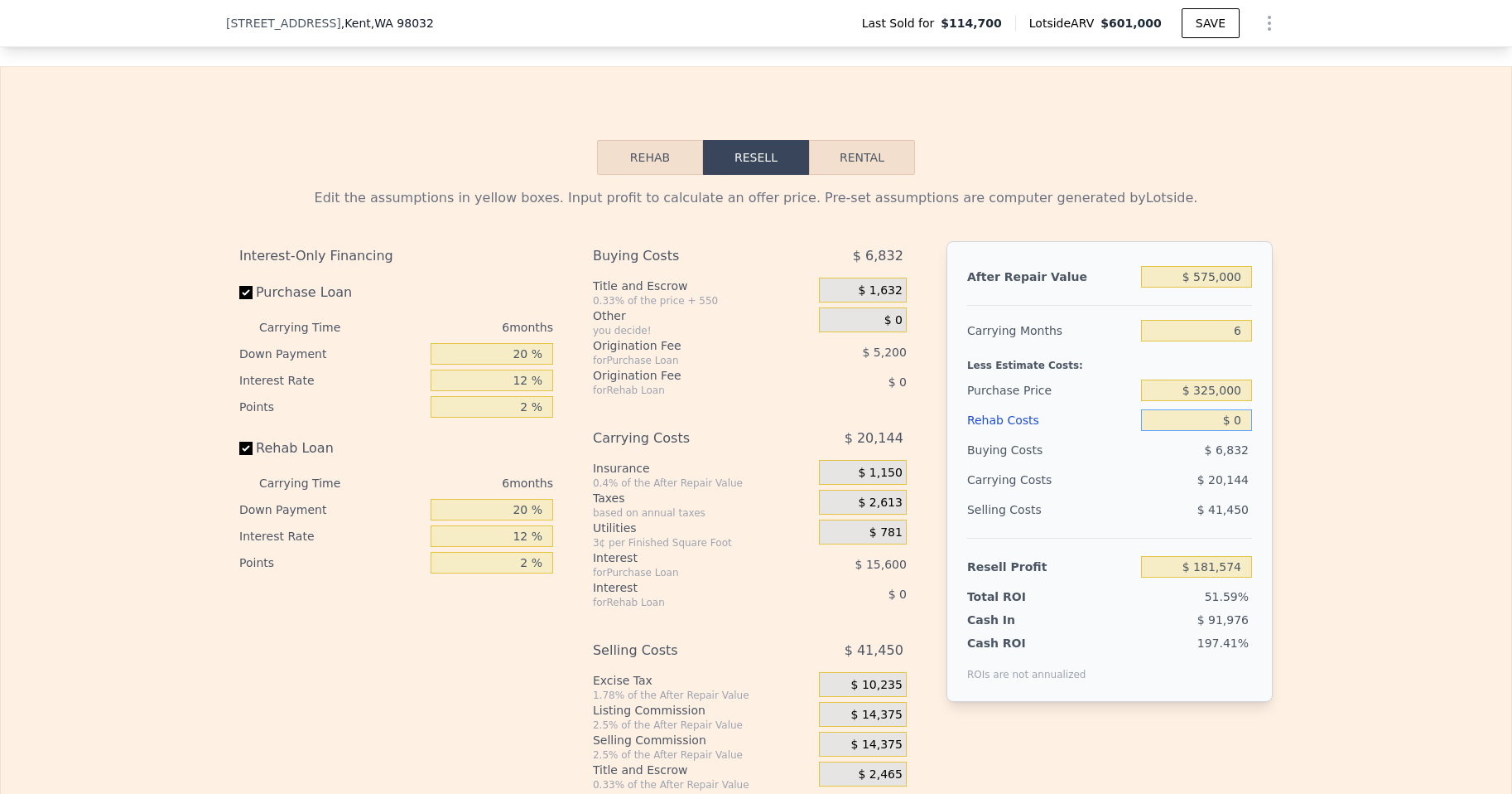
type input "$ 90"
type input "$ 181,477"
type input "$ 950"
type input "$ 180,561"
type input "$ 9,500"
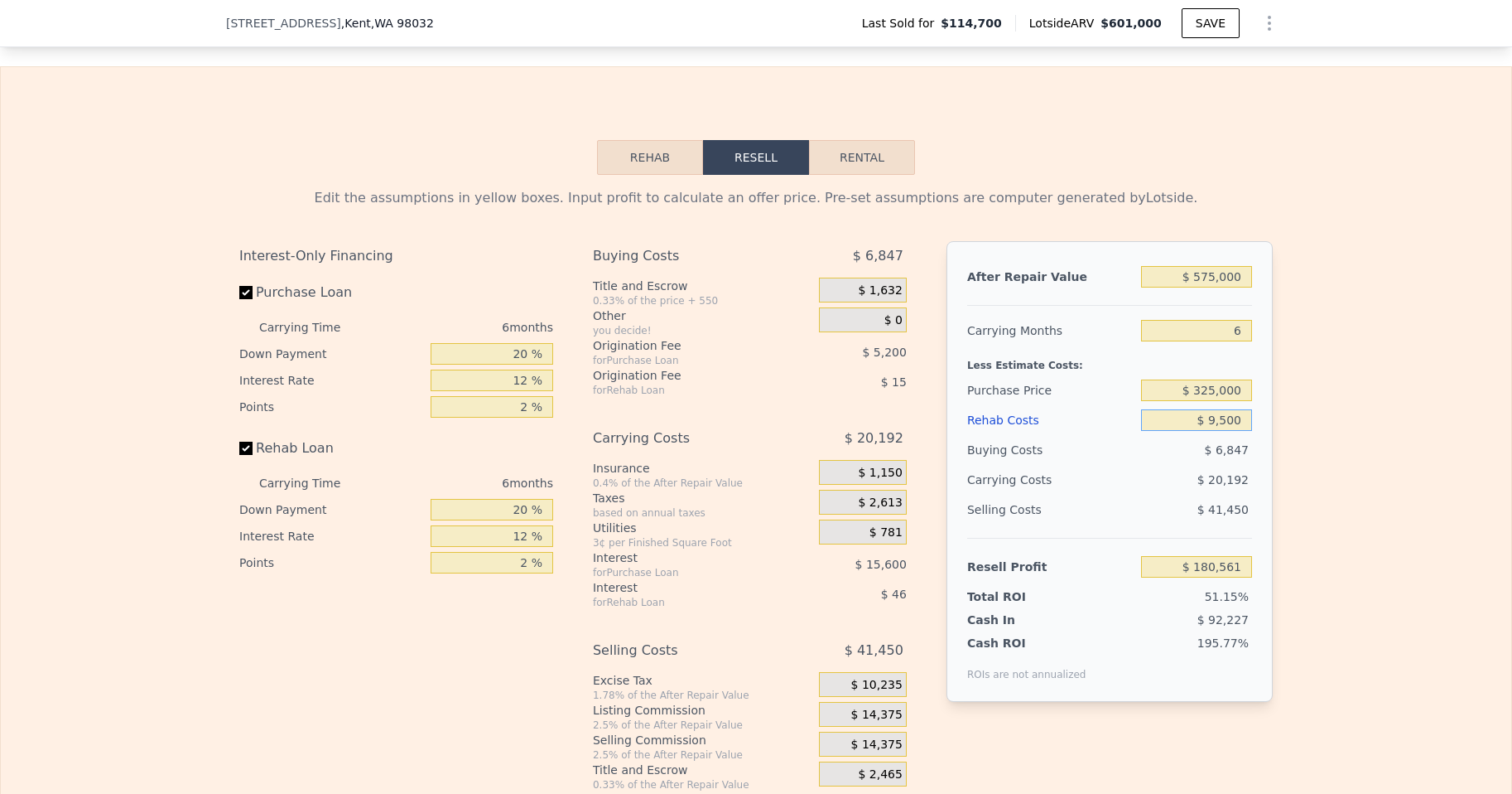
type input "$ 171,466"
type input "$ 95,000"
type input "$ 80,494"
type input "$ 950,000"
type input "-$ 829,226"
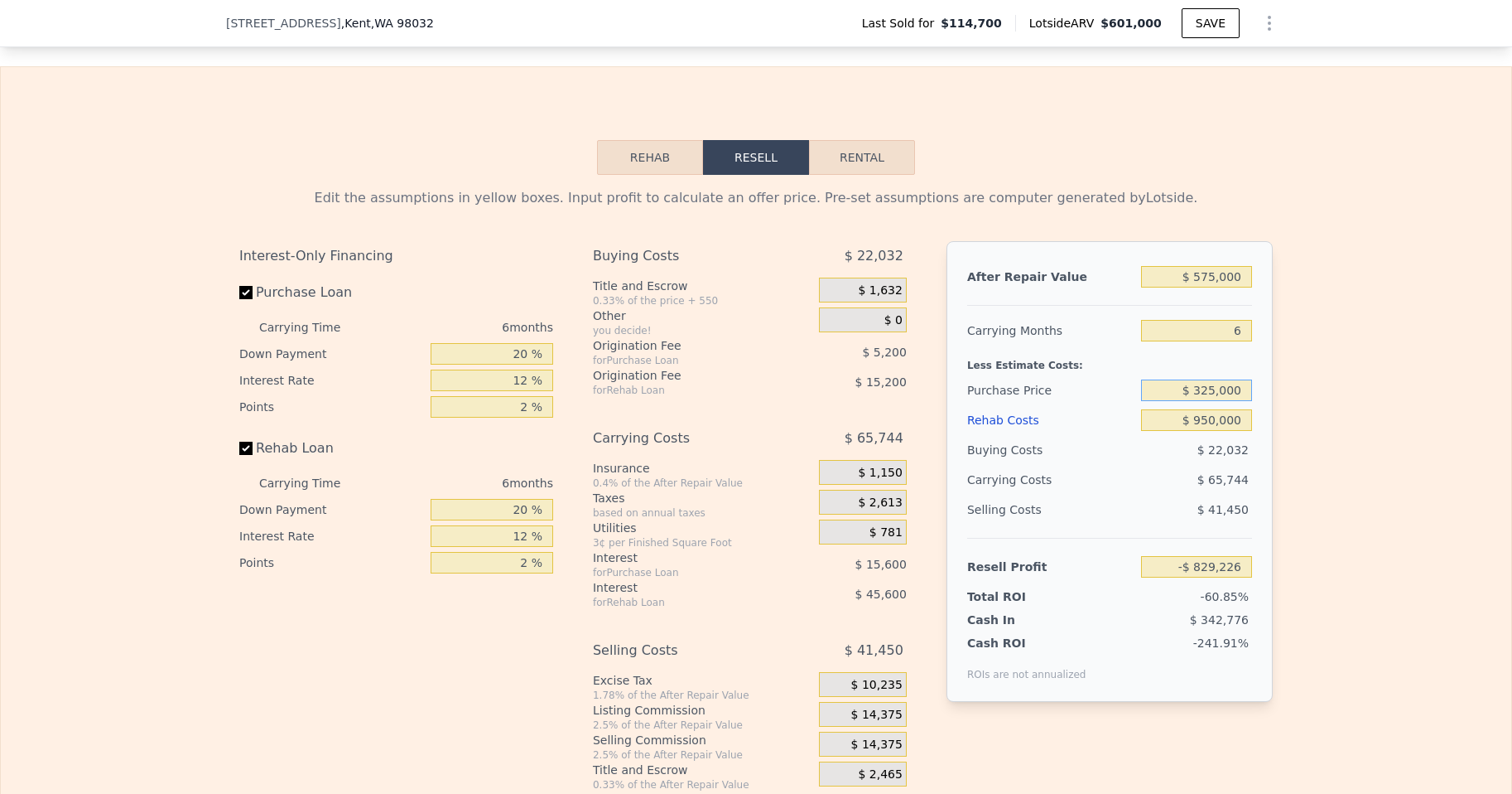
click at [1233, 401] on input "$ 325,000" at bounding box center [1197, 391] width 111 height 22
click at [1188, 435] on div "$ 950,000" at bounding box center [1197, 420] width 111 height 30
click at [1196, 431] on input "$ 950,000" at bounding box center [1197, 421] width 111 height 22
type input "$ 95,000"
type input "$ 80,494"
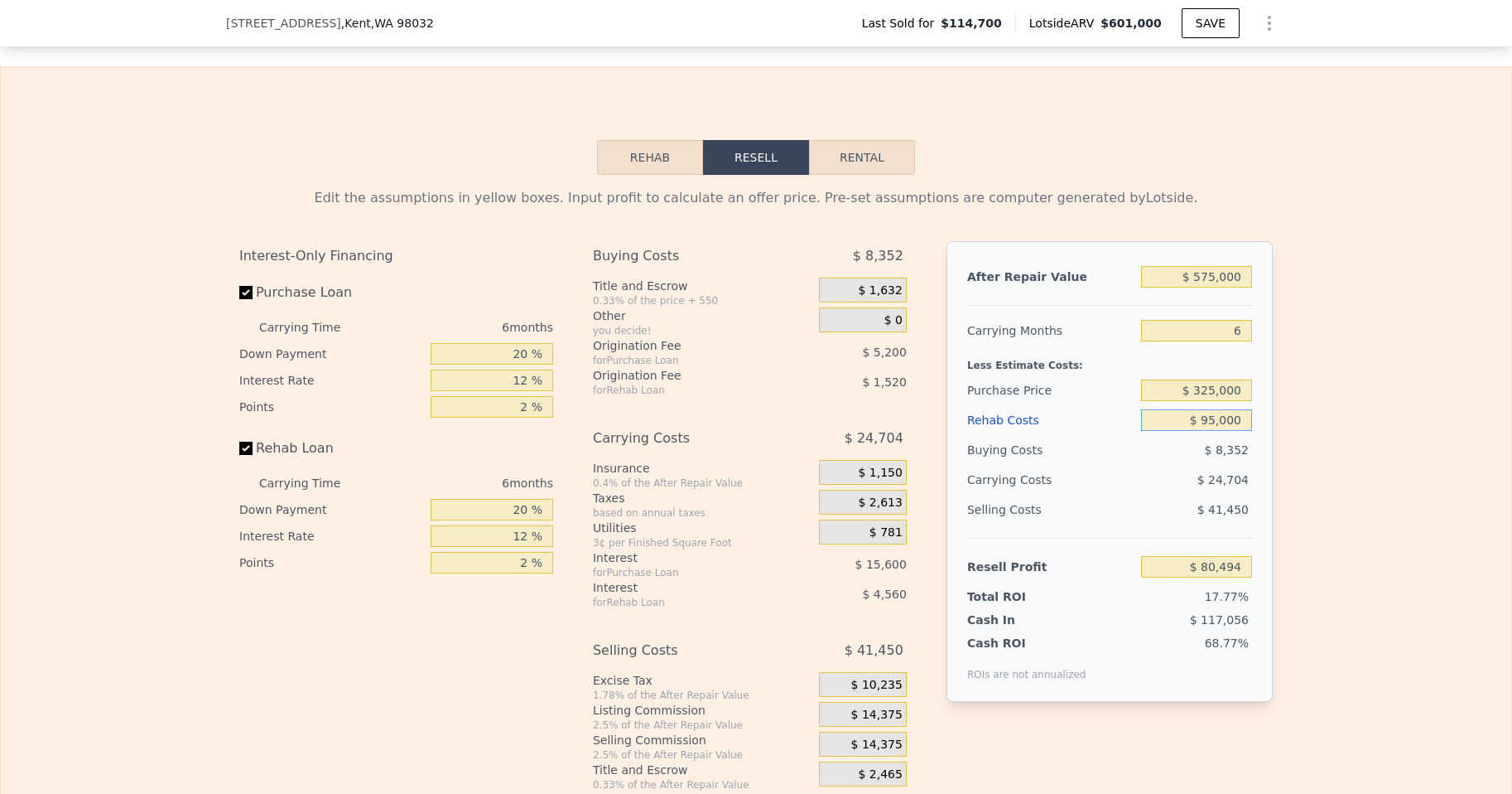
type input "$ 95,000"
drag, startPoint x: 1200, startPoint y: 420, endPoint x: 1213, endPoint y: 420, distance: 13.0
click at [1213, 401] on input "$ 325,000" at bounding box center [1197, 391] width 111 height 22
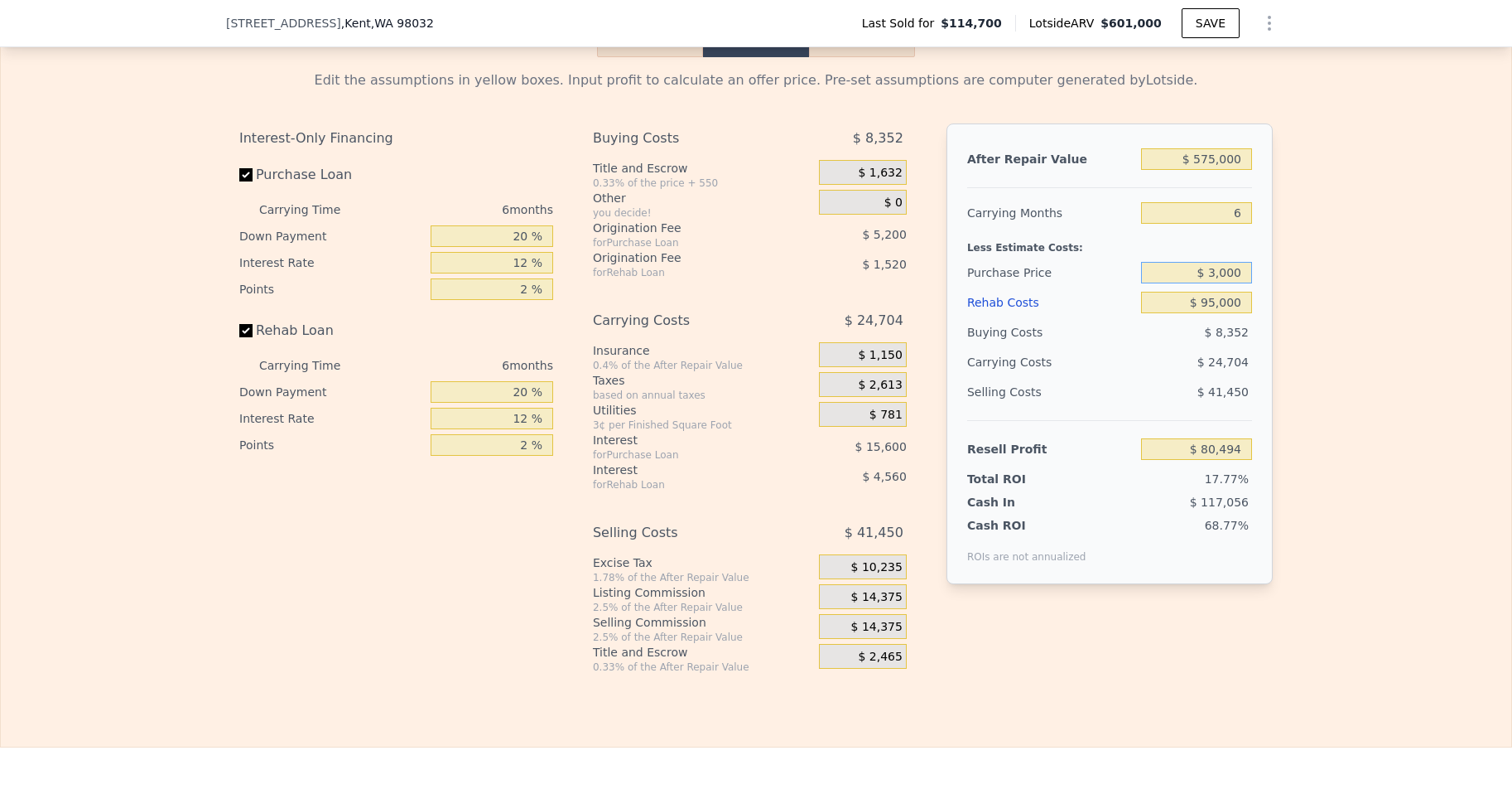
scroll to position [2480, 0]
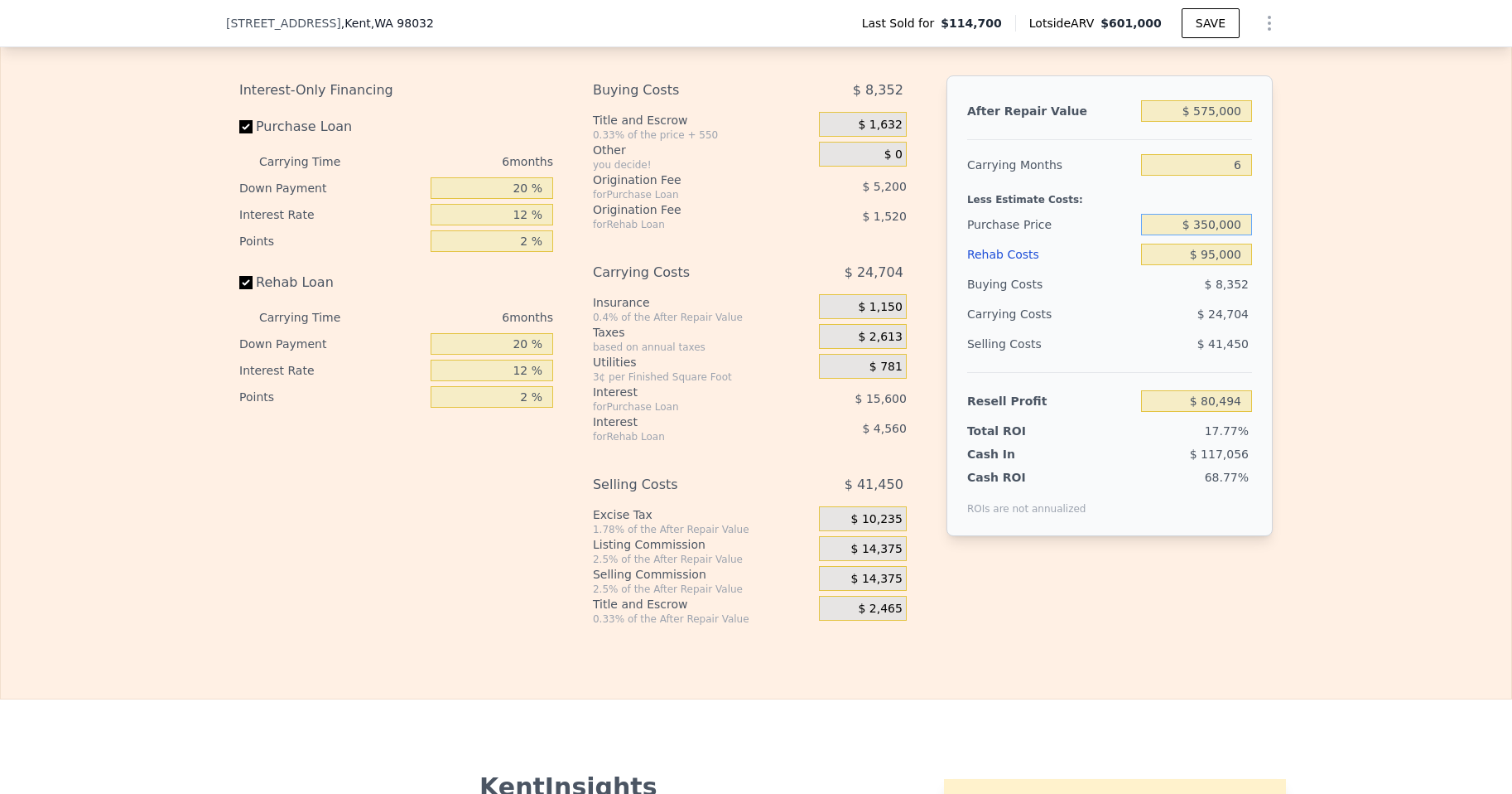
type input "$ 350,000"
type input "$ 53,810"
click at [1172, 412] on input "$ 53,810" at bounding box center [1197, 402] width 111 height 22
click at [1215, 266] on input "$ 95,000" at bounding box center [1197, 255] width 111 height 22
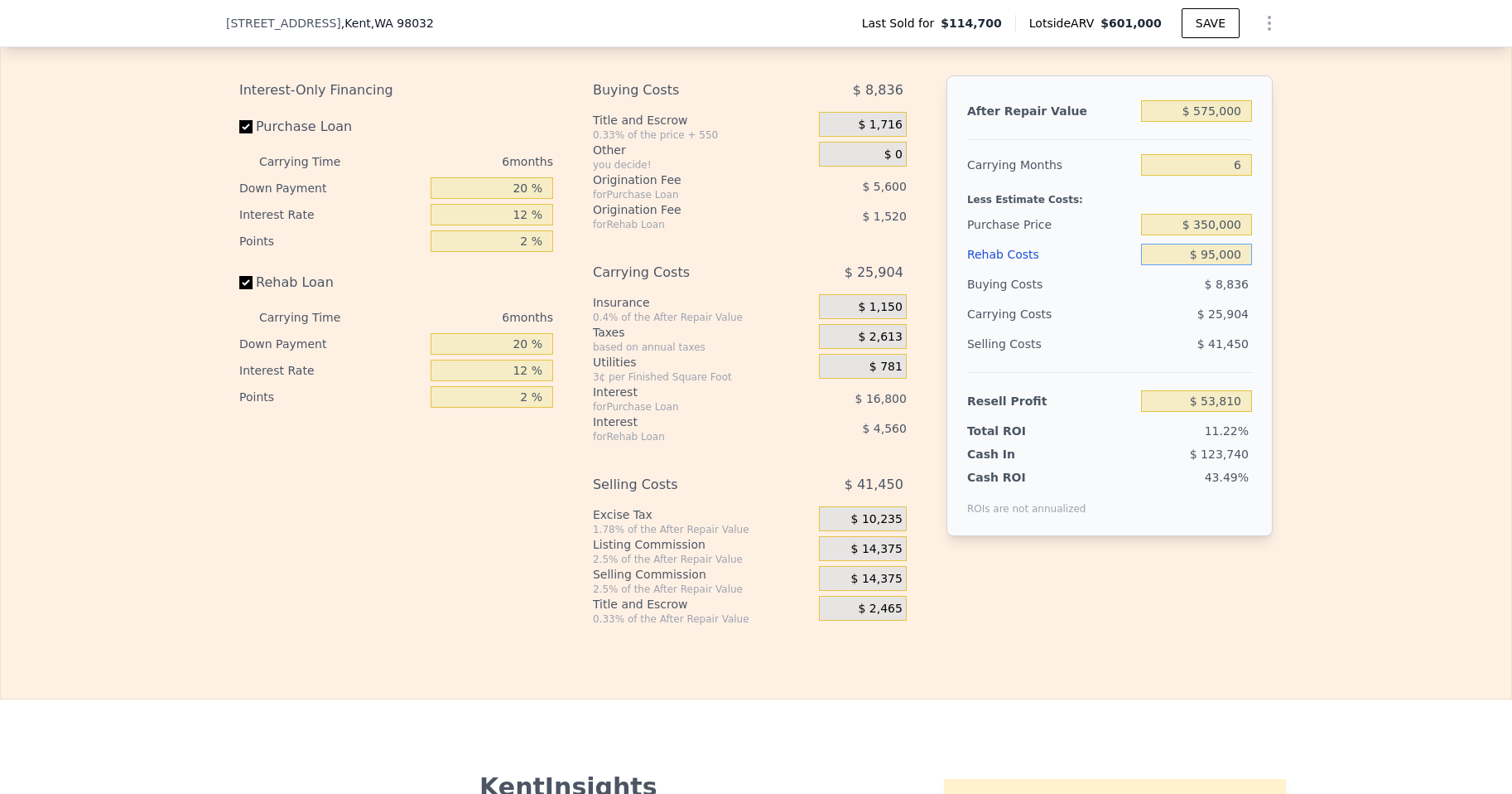
type input "$ 1"
type input "$ 154,889"
type input "$ 11"
type input "$ 154,879"
type input "$ 110"
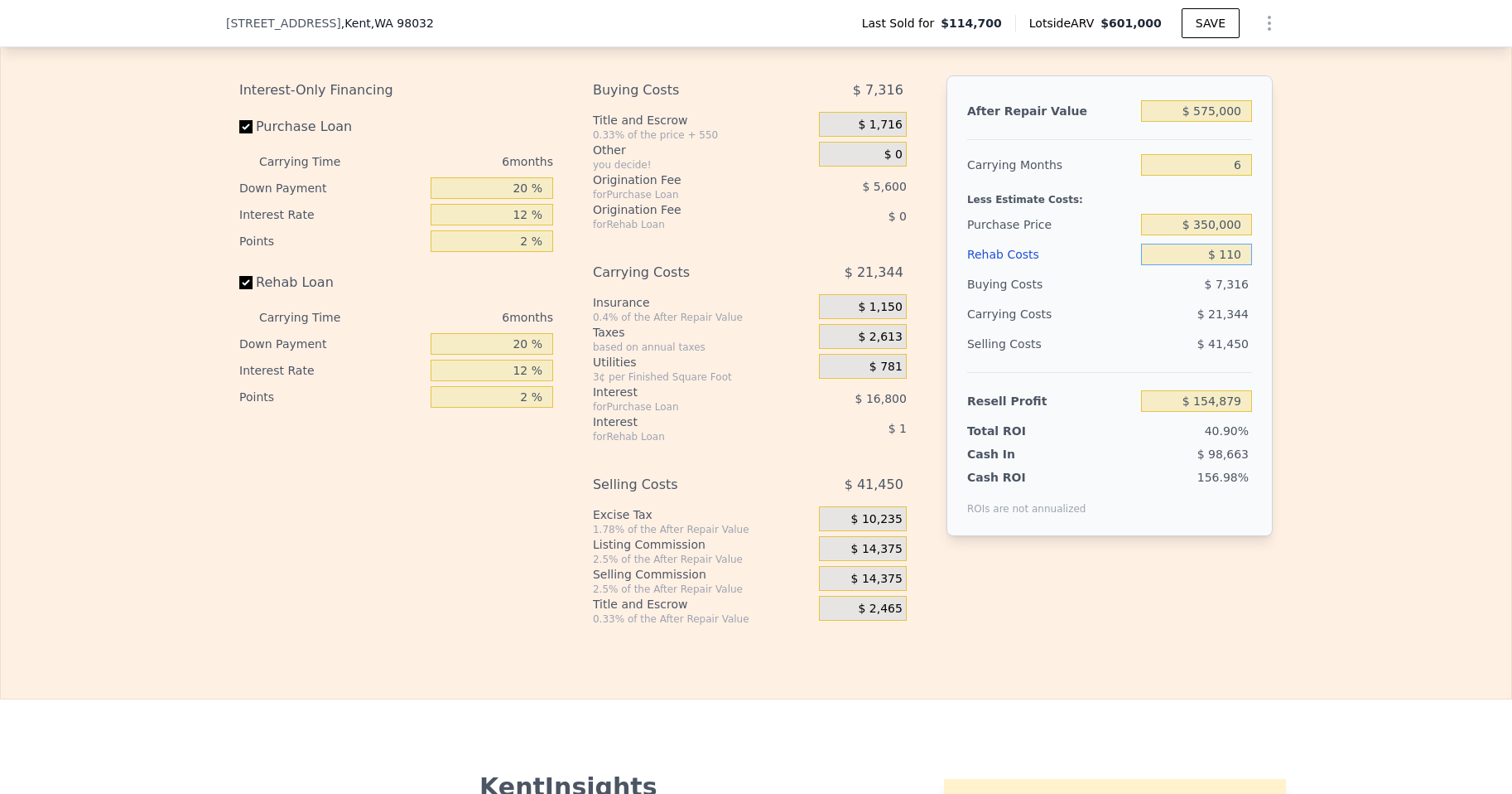
type input "$ 154,772"
type input "$ 1,100"
type input "$ 153,718"
type input "$ 11,000"
type input "$ 143,186"
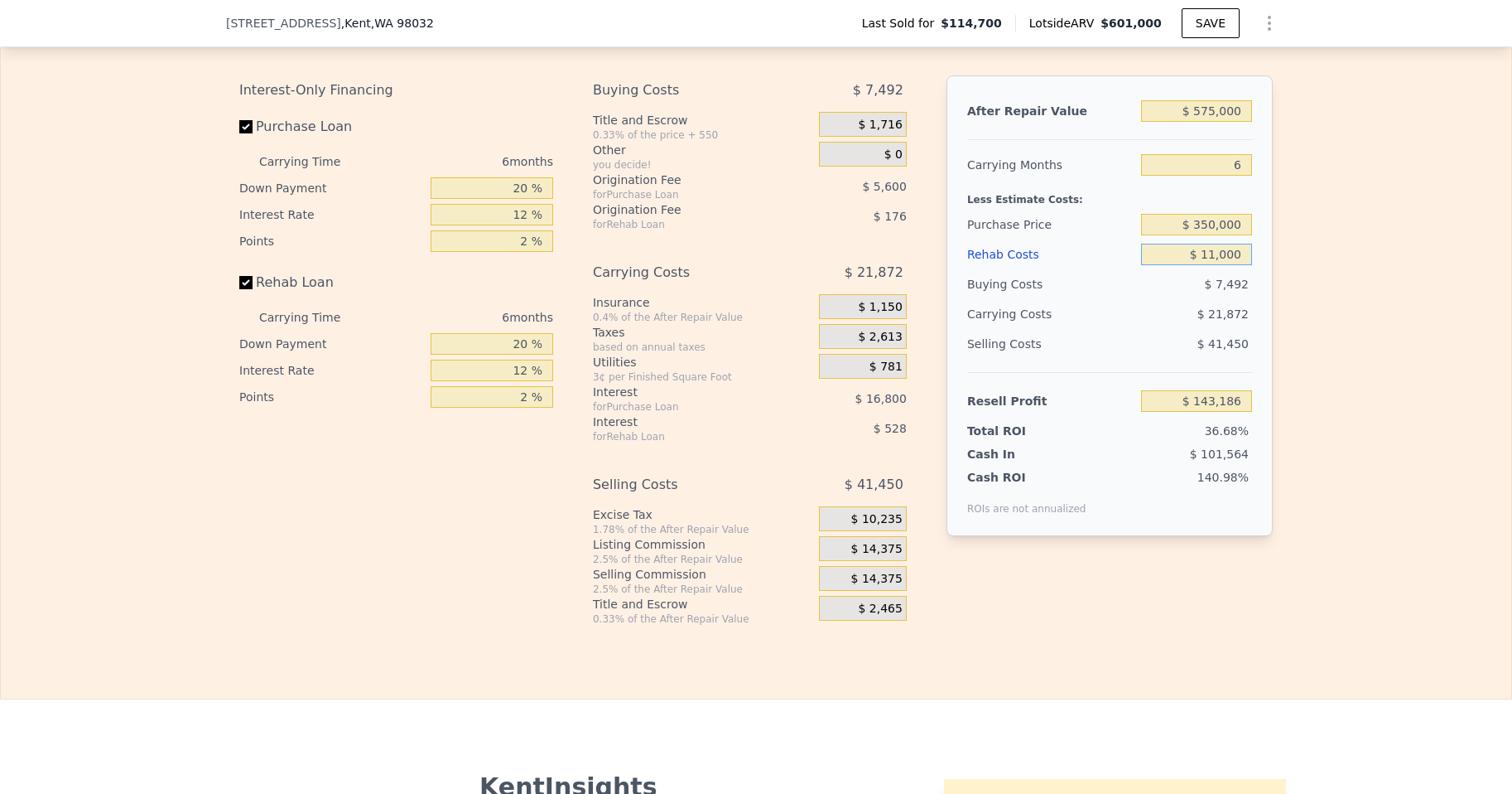
type input "$ 110,000"
type input "$ 37,850"
type input "$ 110,000"
click at [1213, 414] on div "$ 37,850" at bounding box center [1197, 401] width 111 height 30
click at [1213, 412] on input "$ 37,850" at bounding box center [1197, 402] width 111 height 22
